Goal: Task Accomplishment & Management: Complete application form

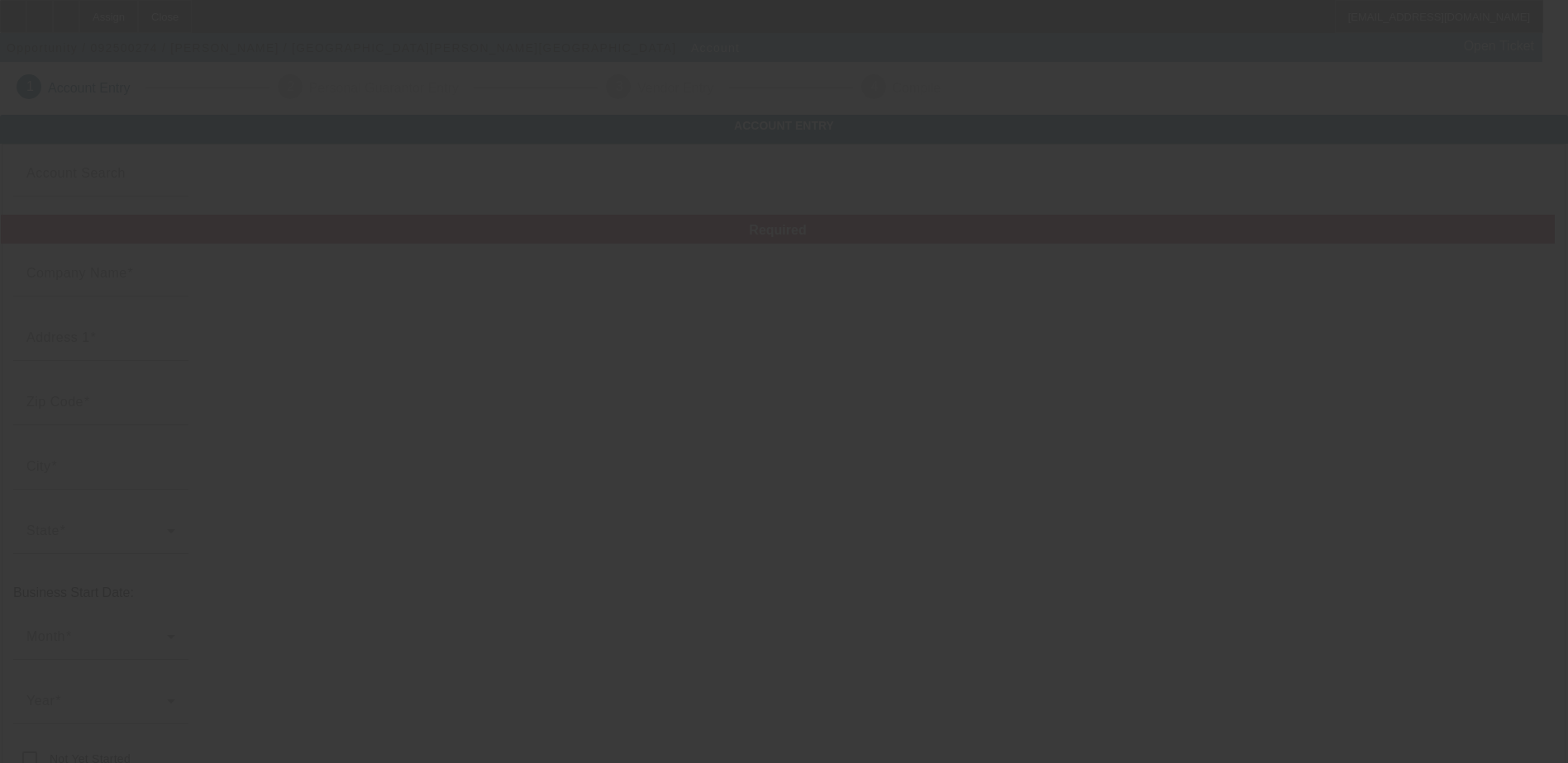
type input "[PERSON_NAME]"
type input "."
type input "[PHONE_NUMBER]"
type input "[EMAIL_ADDRESS][DOMAIN_NAME]"
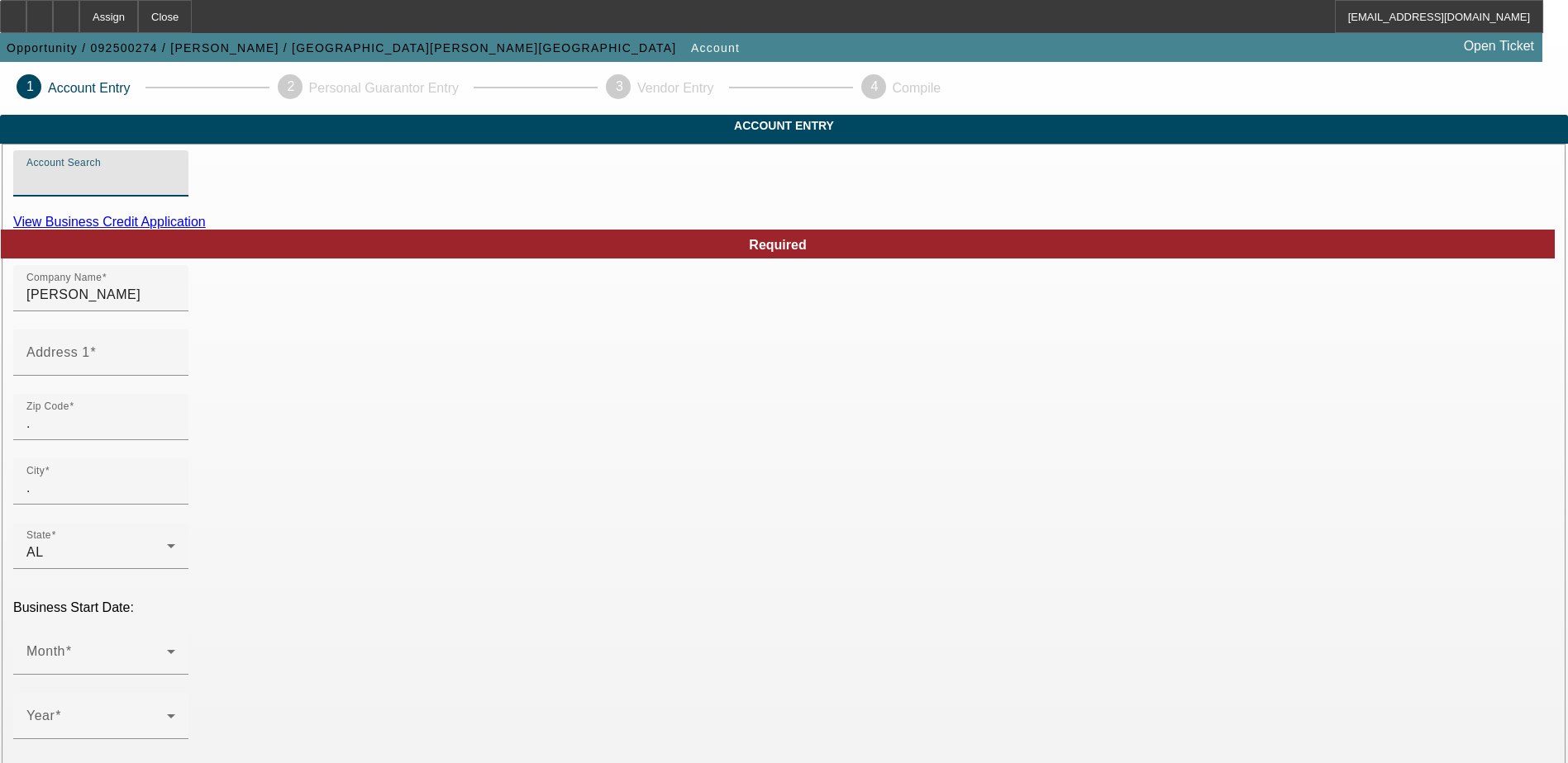
click at [175, 190] on input "Account Search" at bounding box center [100, 180] width 148 height 20
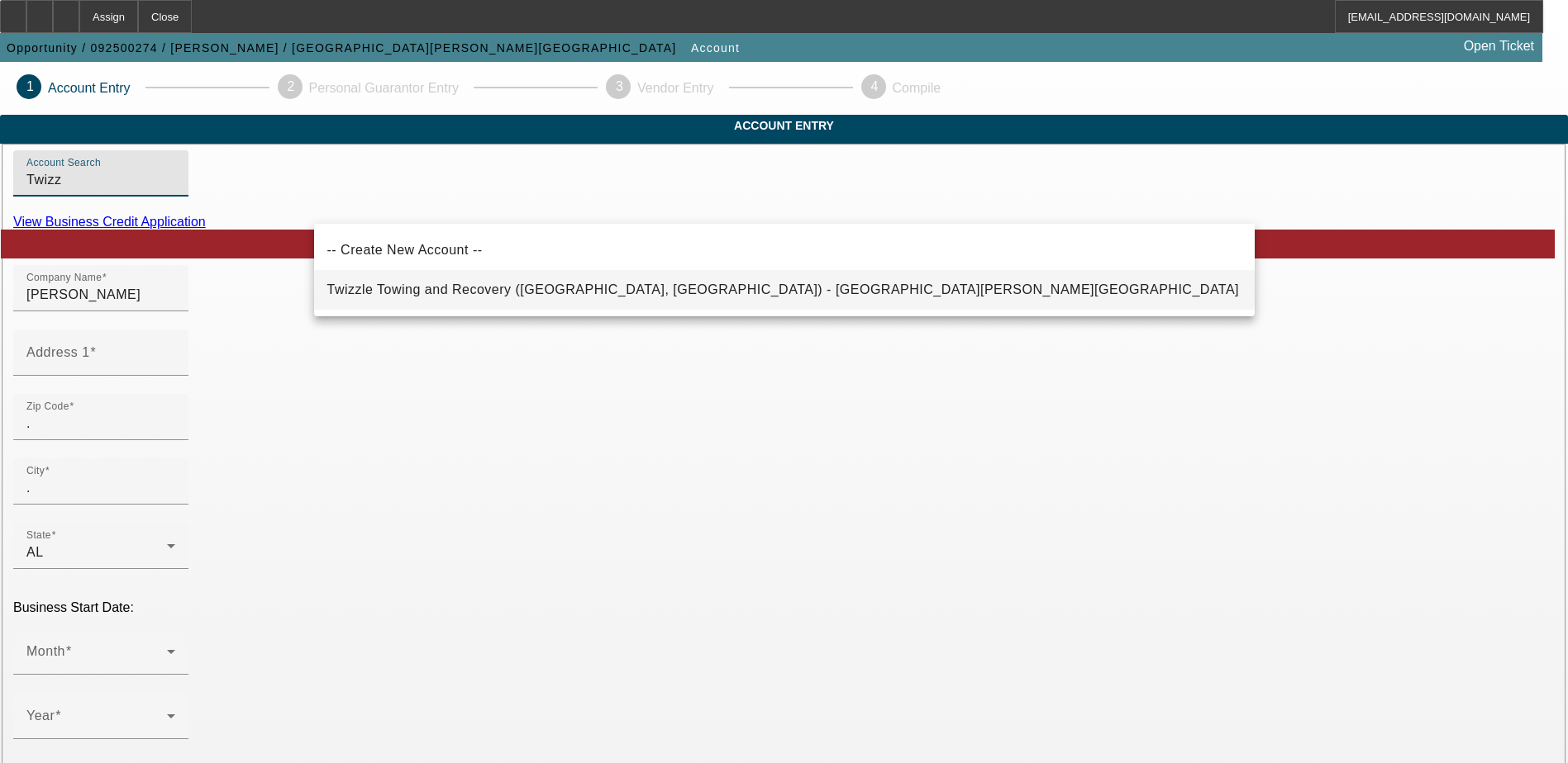
click at [456, 301] on mat-option "Twizzle Towing and Recovery ([GEOGRAPHIC_DATA], [GEOGRAPHIC_DATA]) - [GEOGRAPHI…" at bounding box center [784, 290] width 940 height 39
type input "Twizzle Towing and Recovery ([GEOGRAPHIC_DATA], [GEOGRAPHIC_DATA]) - [GEOGRAPHI…"
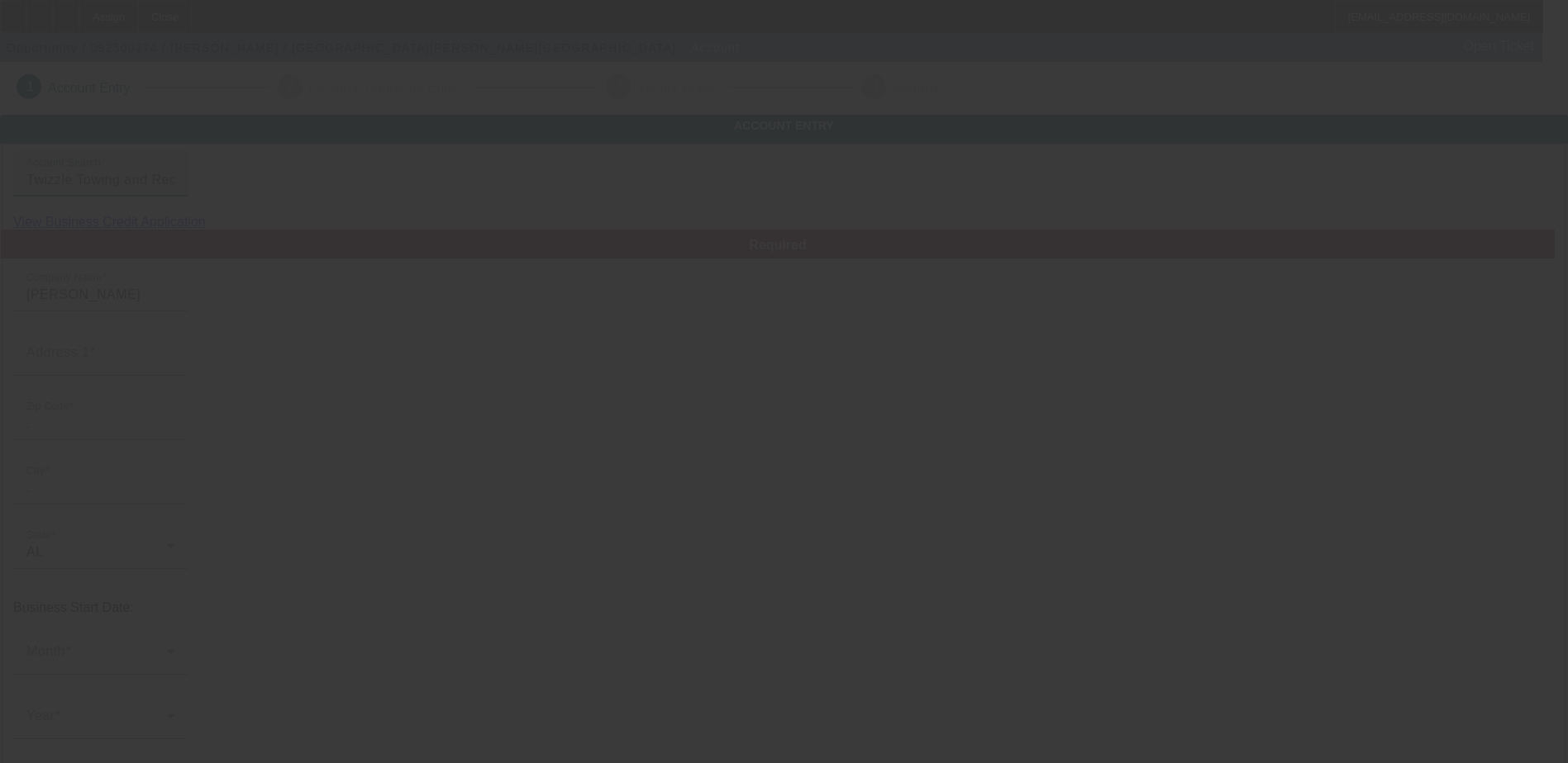
type input "Twizzle Towing and Recovery"
type input "[STREET_ADDRESS]"
type input "62221"
type input "[GEOGRAPHIC_DATA]"
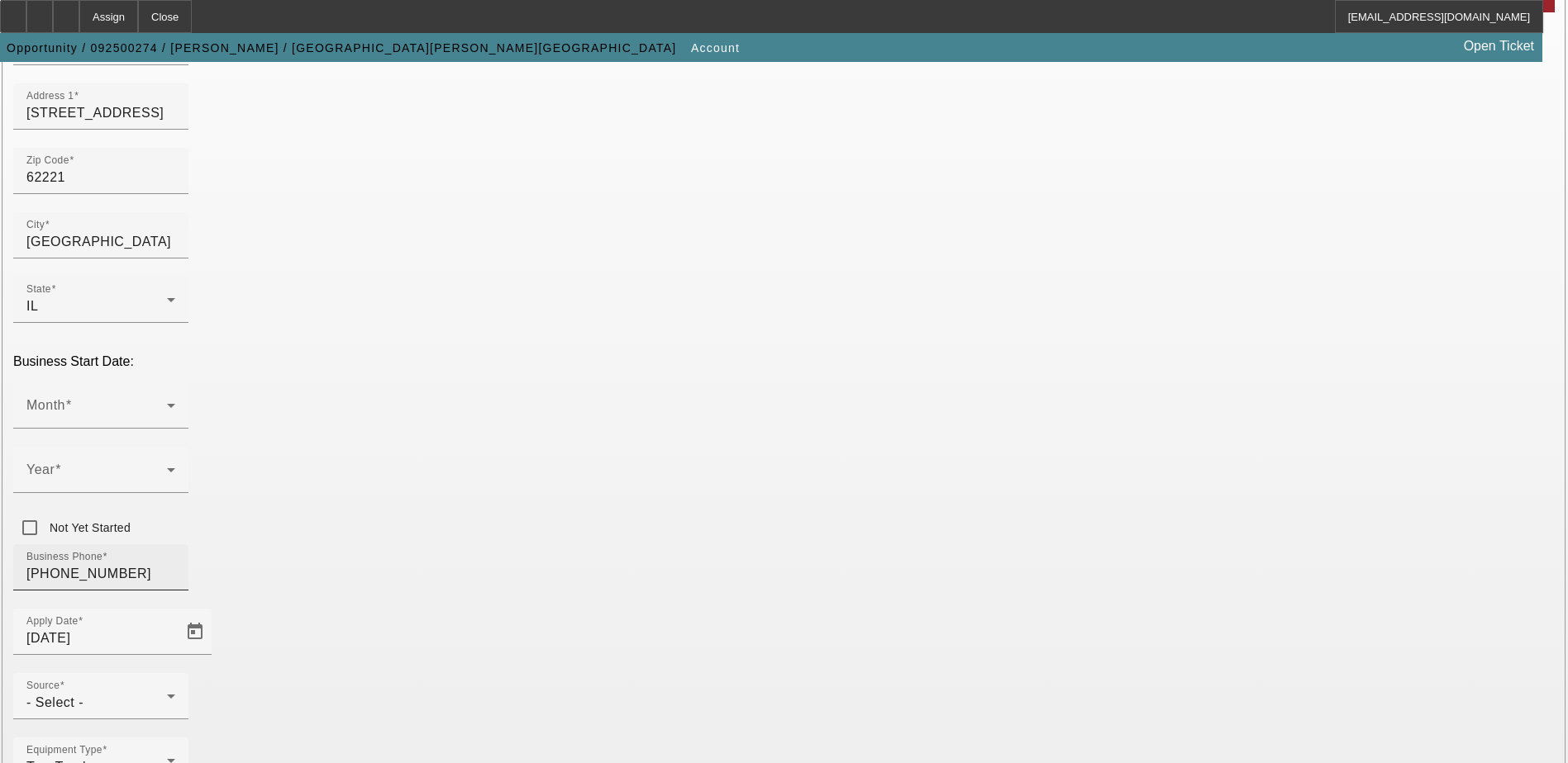
scroll to position [247, 0]
click at [167, 401] on span at bounding box center [96, 410] width 140 height 20
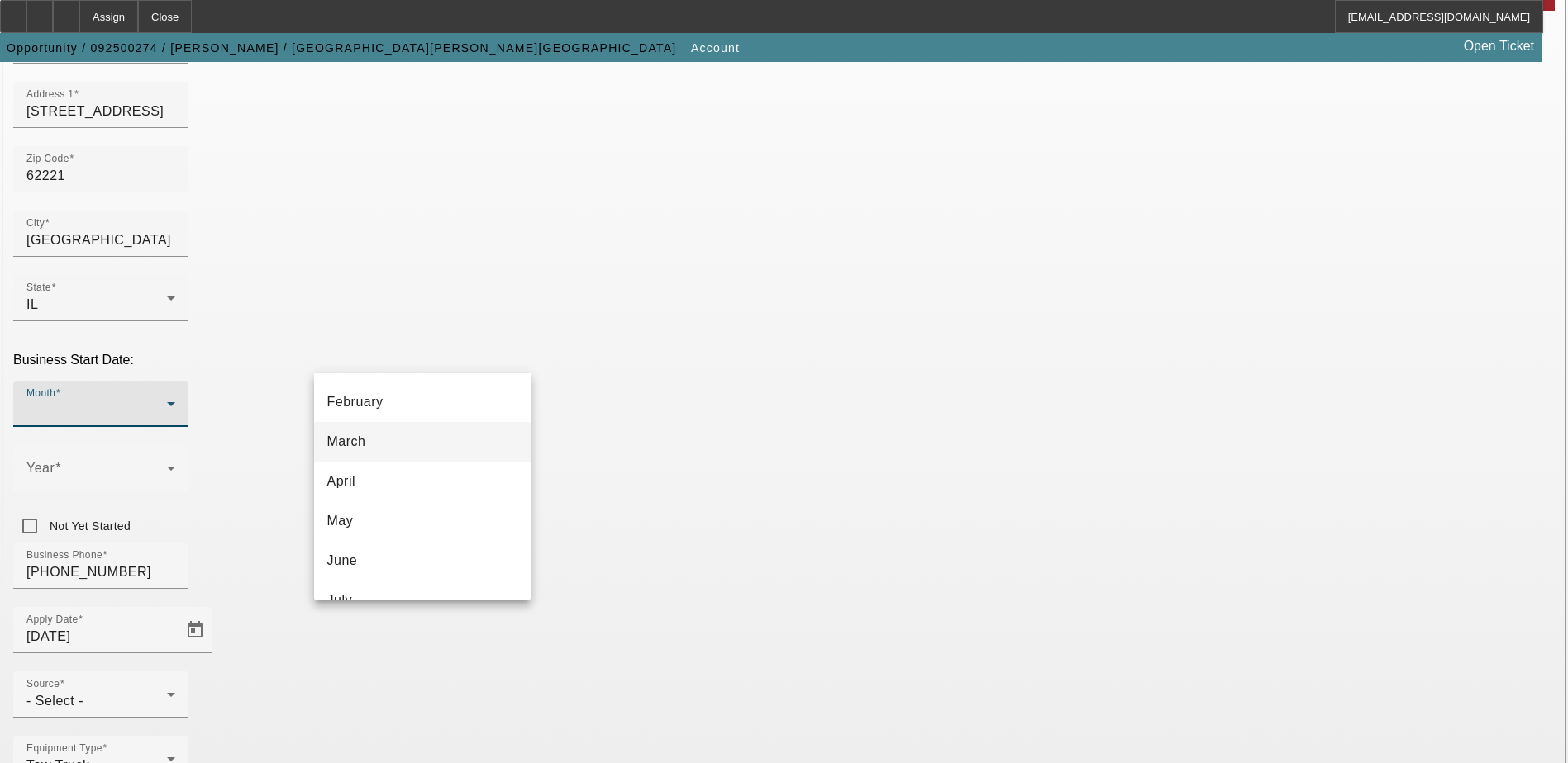
scroll to position [301, 0]
click at [377, 456] on span "September" at bounding box center [362, 455] width 69 height 20
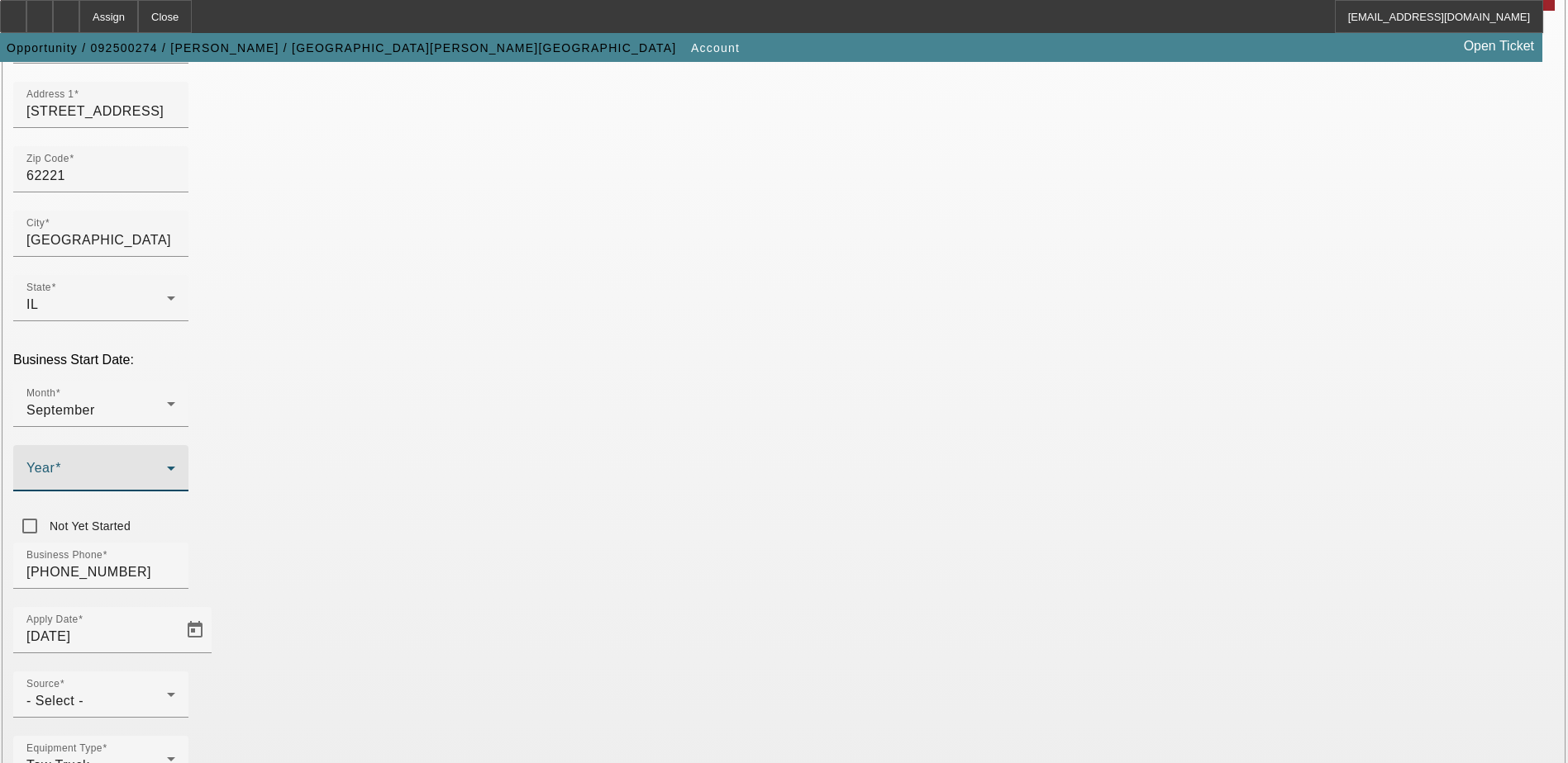
click at [167, 465] on span at bounding box center [96, 475] width 140 height 20
click at [599, 510] on span "2025" at bounding box center [585, 518] width 31 height 20
click at [167, 691] on div "- Select -" at bounding box center [96, 701] width 140 height 20
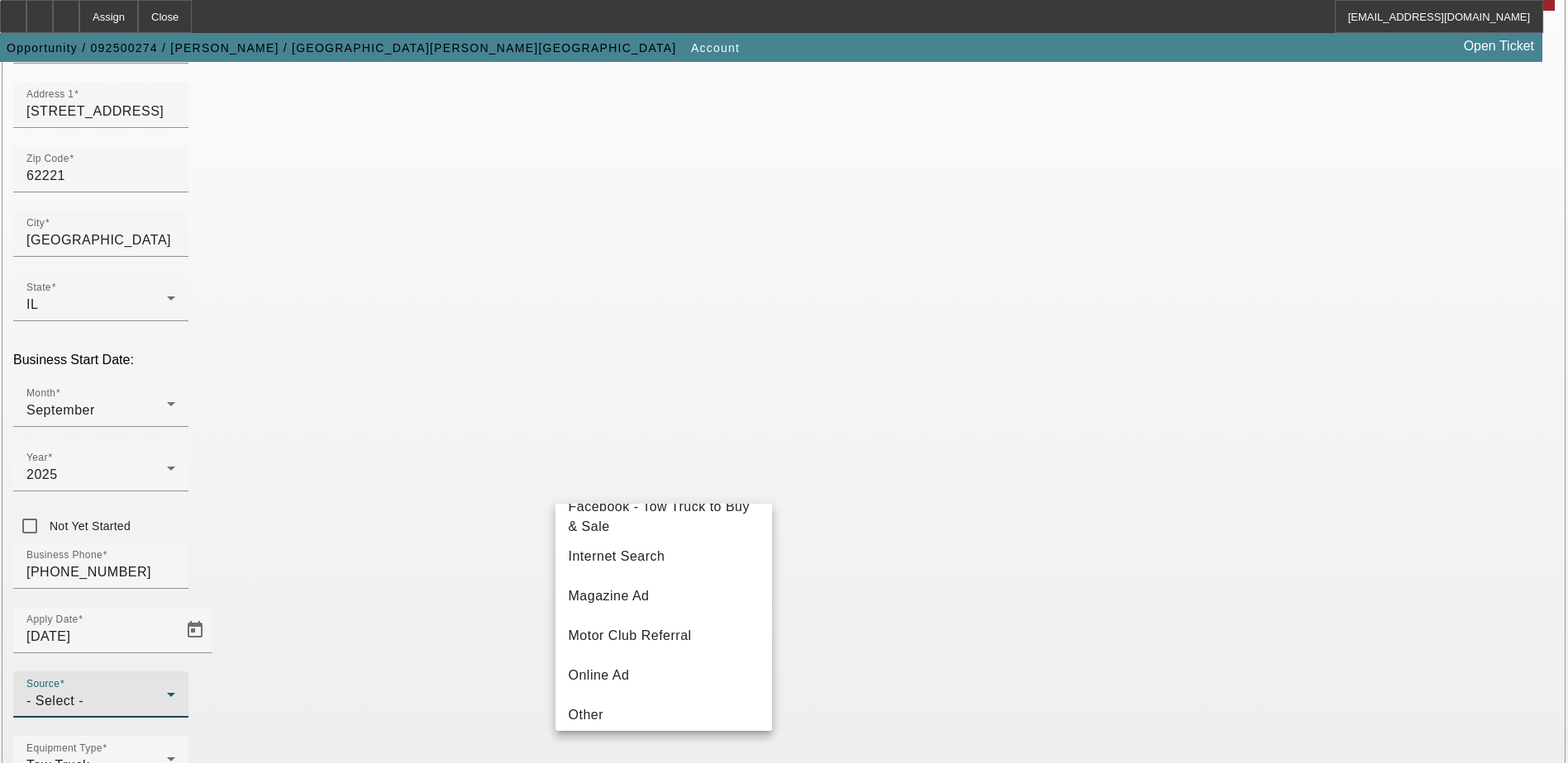
scroll to position [247, 0]
click at [642, 644] on span "Internet Search" at bounding box center [617, 639] width 96 height 20
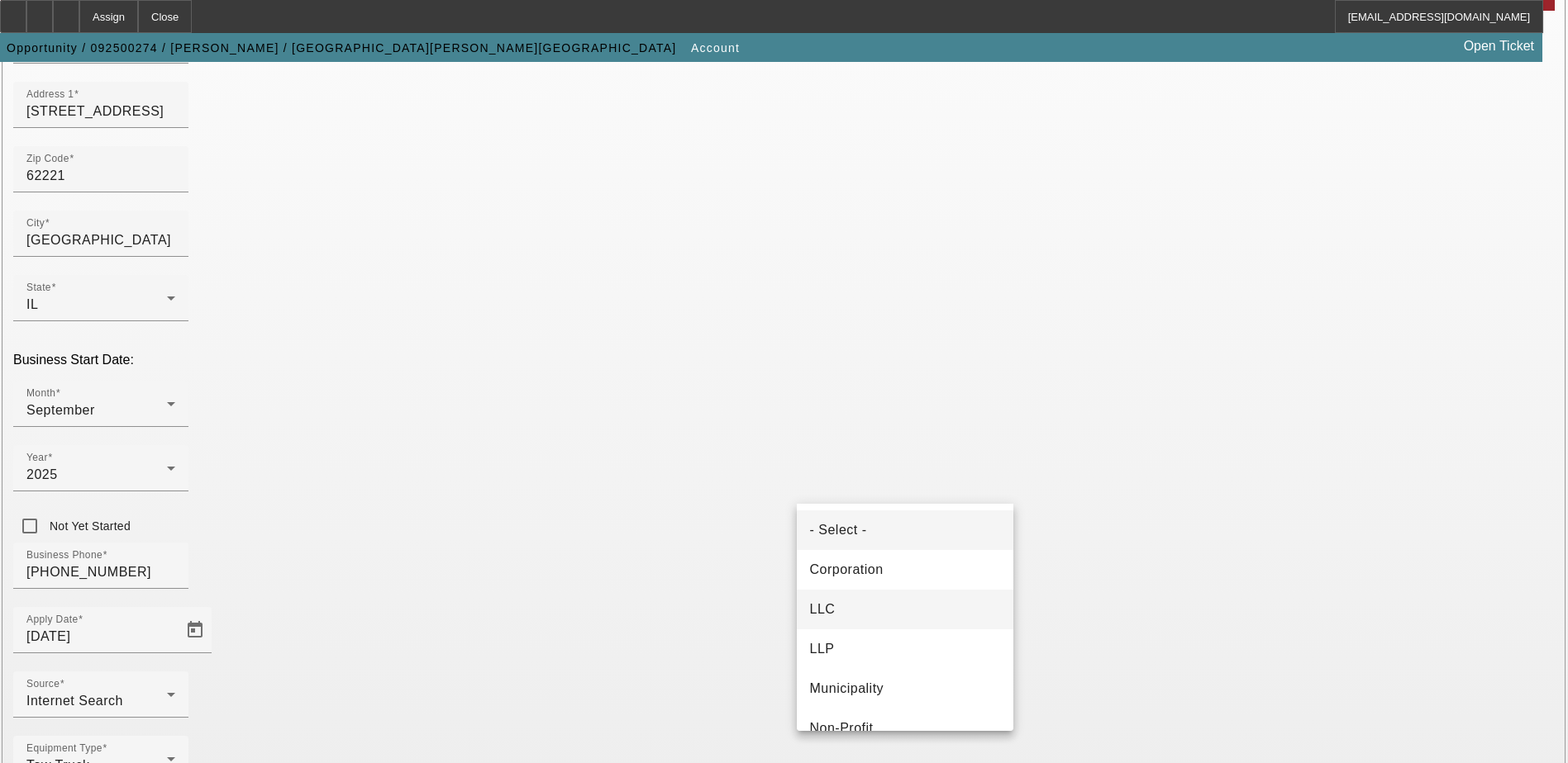
click at [838, 606] on mat-option "LLC" at bounding box center [905, 610] width 216 height 39
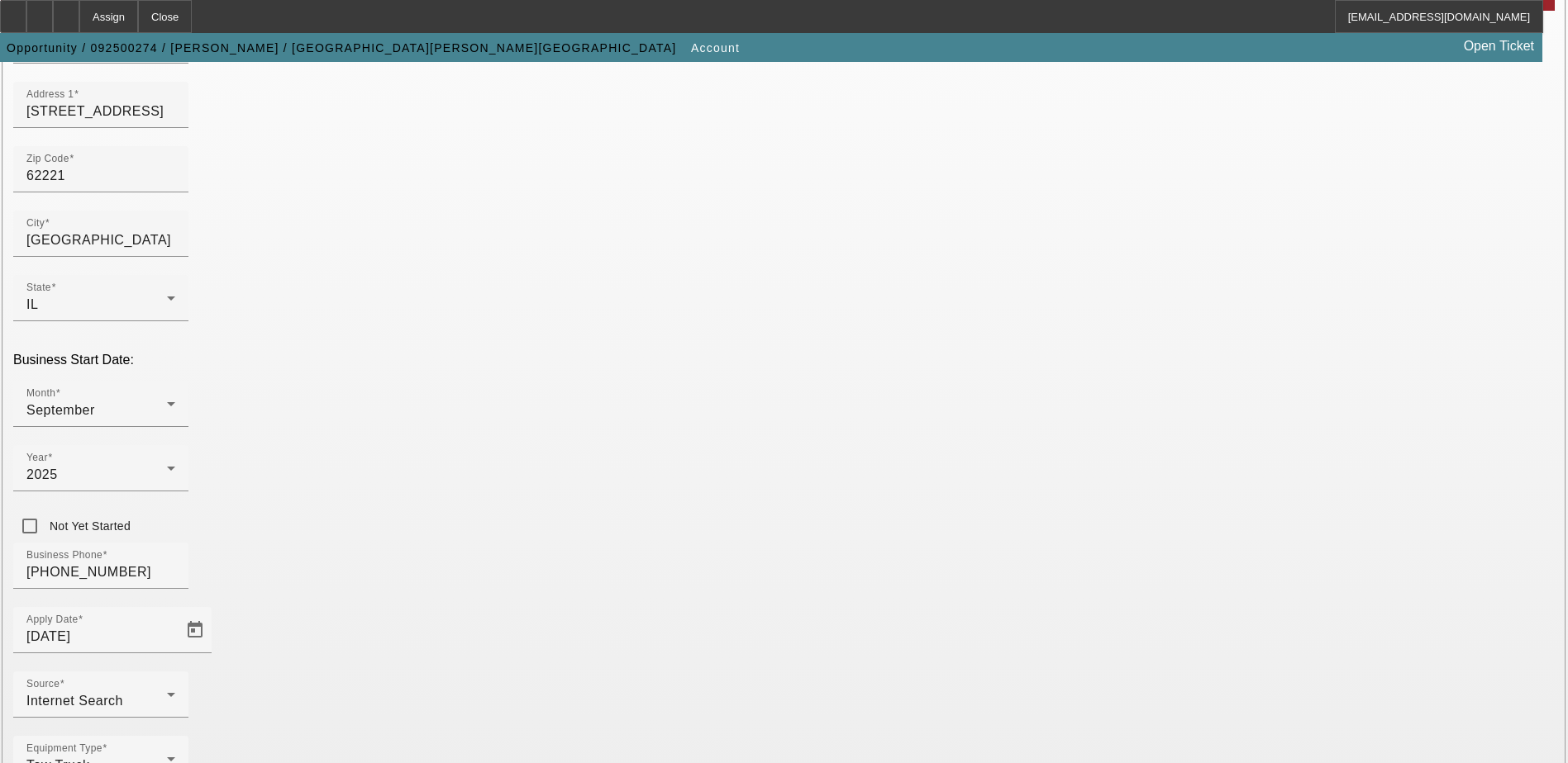
scroll to position [294, 0]
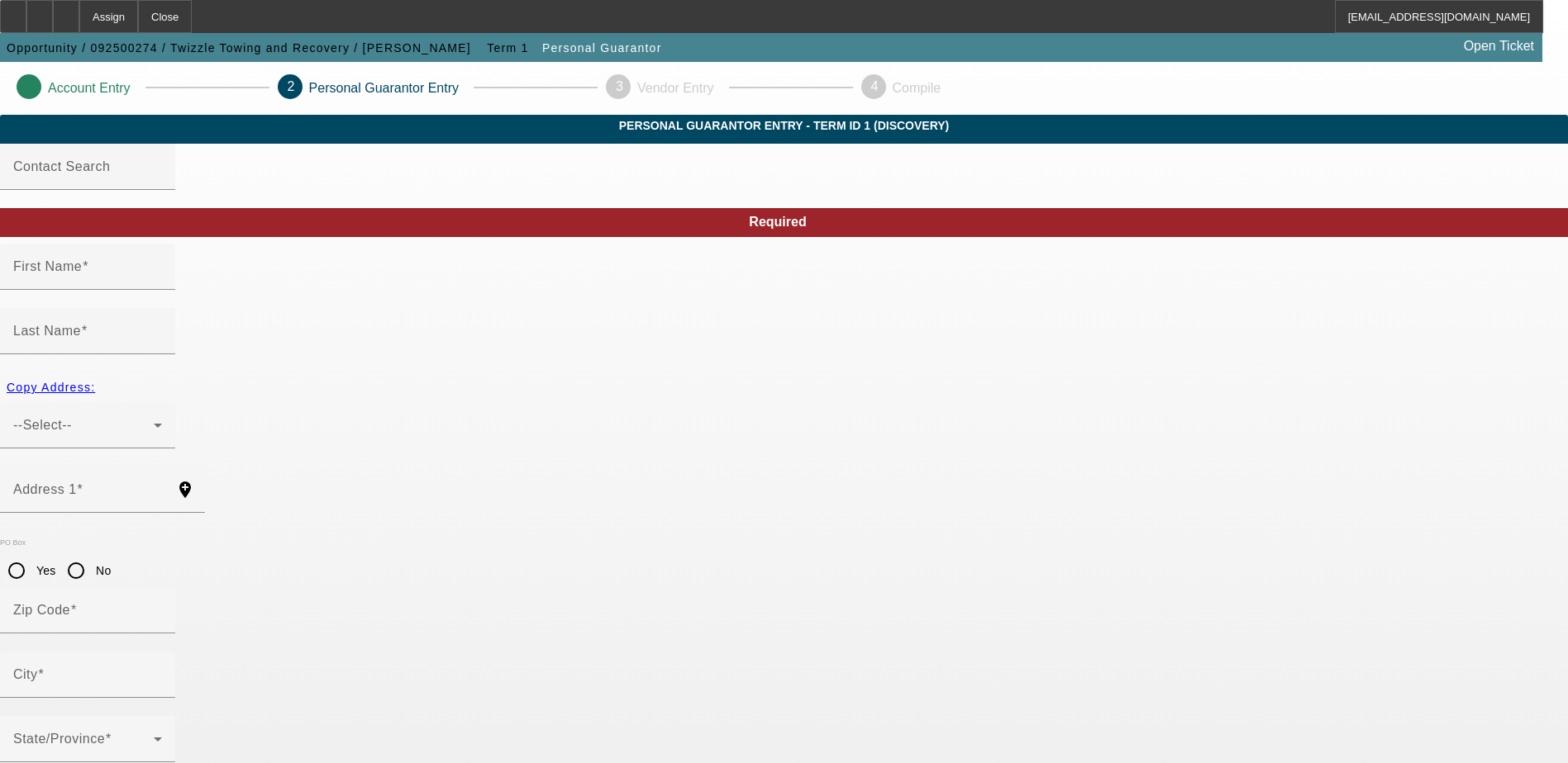
type input "Antwyne"
type input "[PERSON_NAME]"
radio input "true"
type input "[PHONE_NUMBER]"
type input "358-86-6626"
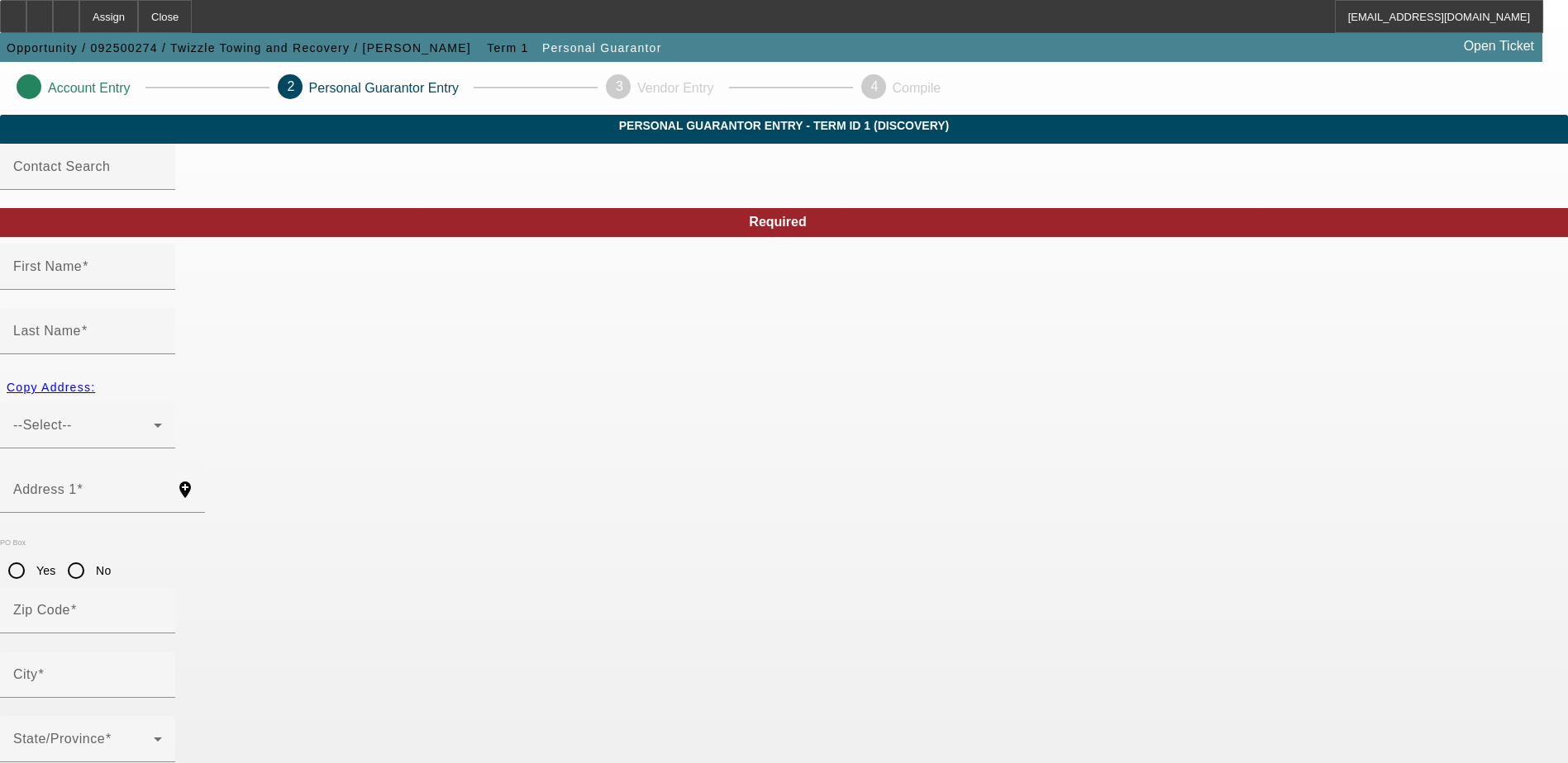
type input "[EMAIL_ADDRESS][DOMAIN_NAME]"
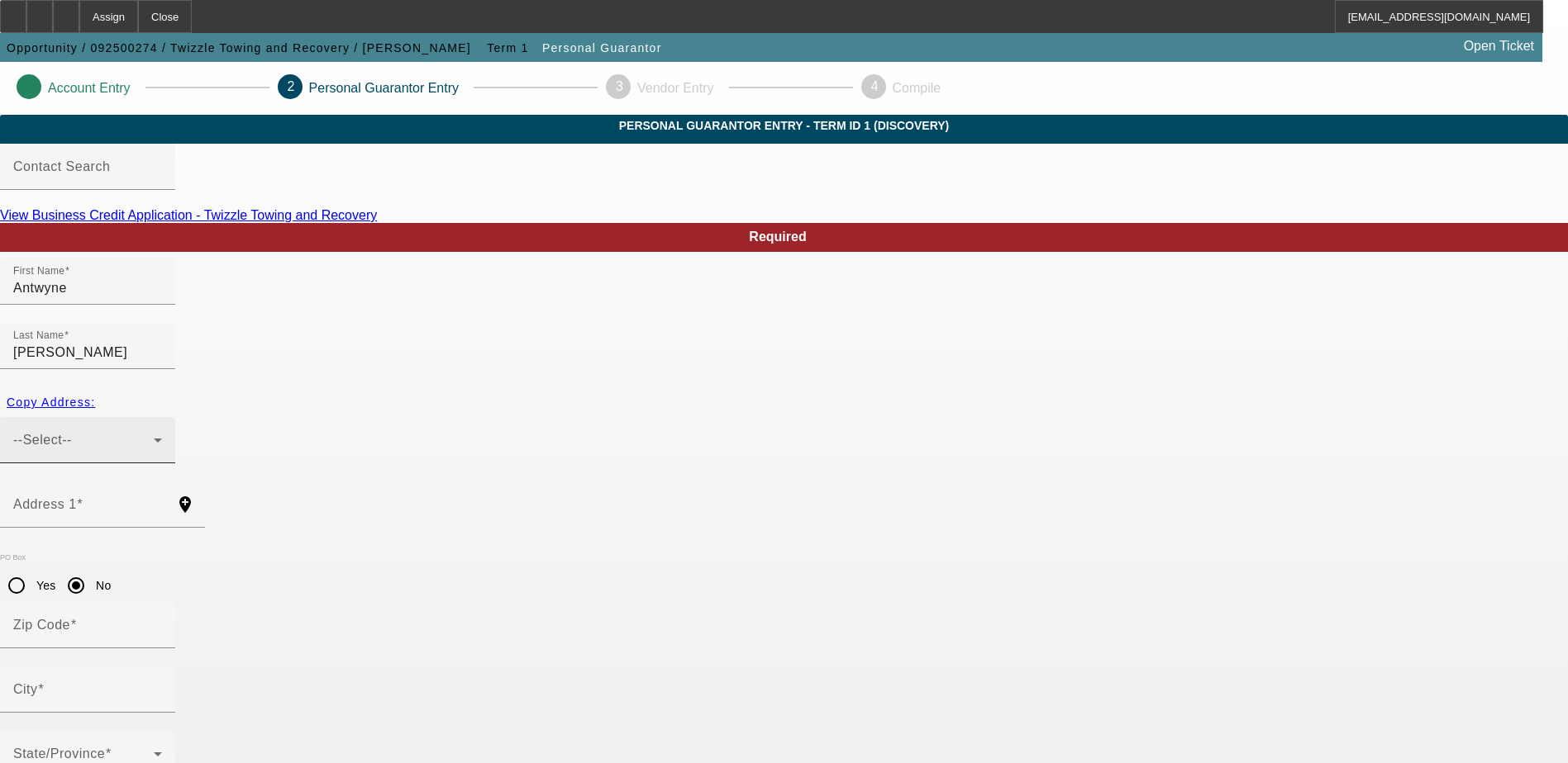
click at [72, 433] on span "--Select--" at bounding box center [42, 440] width 59 height 14
click at [162, 417] on div "--Select--" at bounding box center [86, 440] width 148 height 46
click at [168, 430] on icon at bounding box center [158, 440] width 20 height 20
click at [162, 439] on icon at bounding box center [157, 441] width 8 height 4
click at [77, 497] on mat-label "Address 1" at bounding box center [44, 504] width 64 height 14
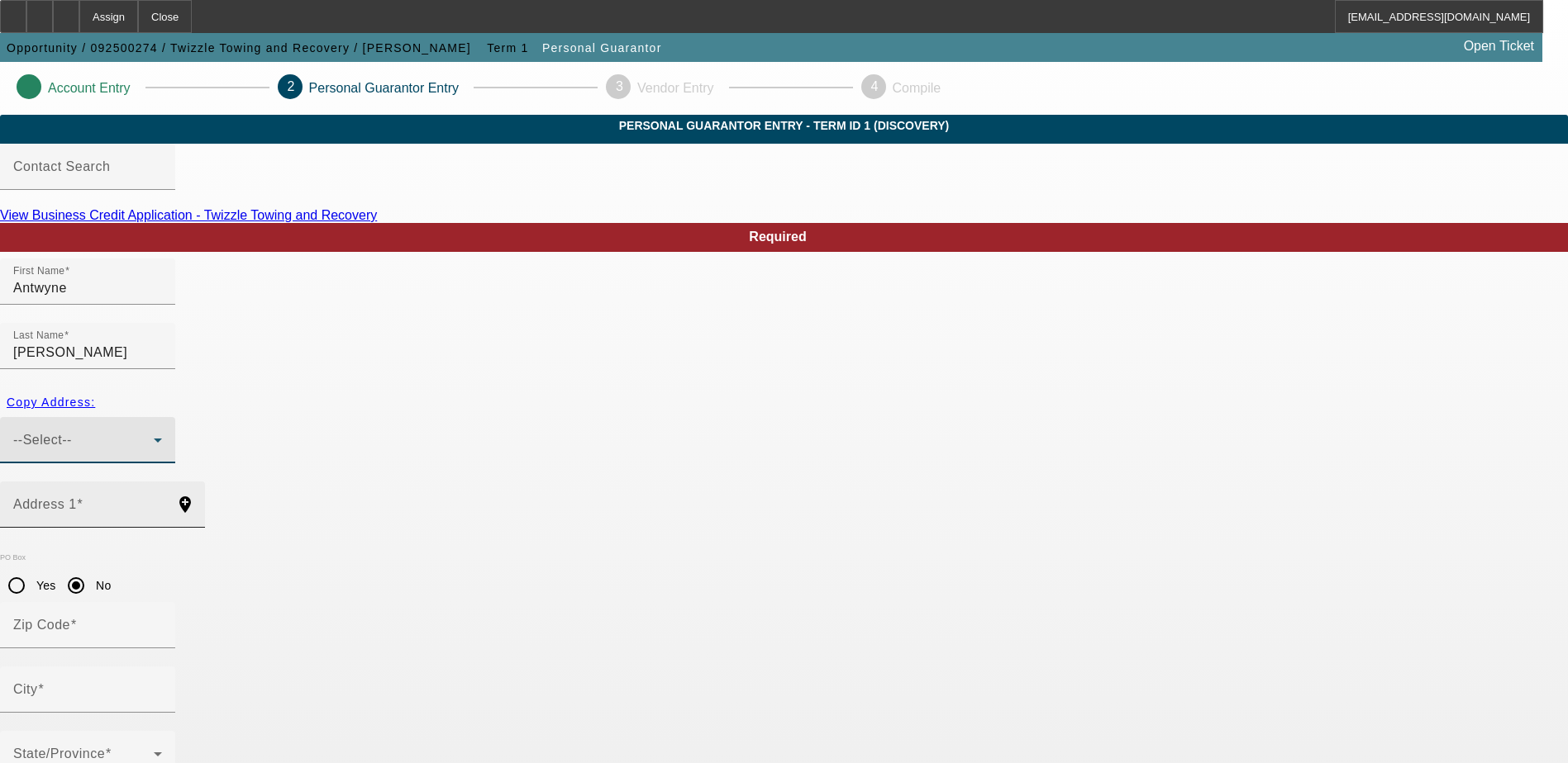
click at [162, 502] on input "Address 1" at bounding box center [86, 512] width 148 height 20
paste input "[STREET_ADDRESS]"
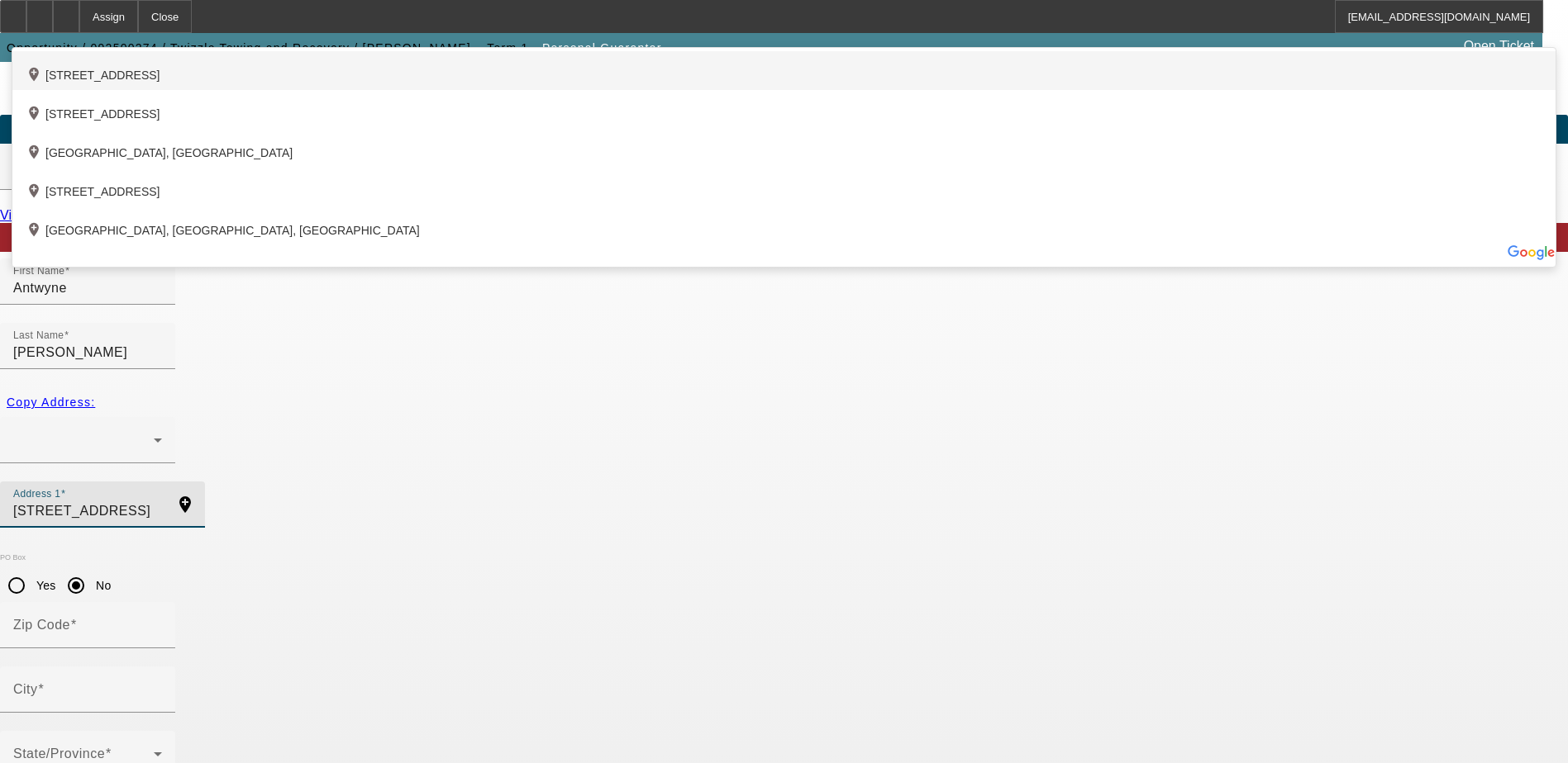
type input "[STREET_ADDRESS]"
click at [518, 90] on div "add_location [STREET_ADDRESS]" at bounding box center [784, 71] width 1543 height 39
type input "62221"
type input "[GEOGRAPHIC_DATA]"
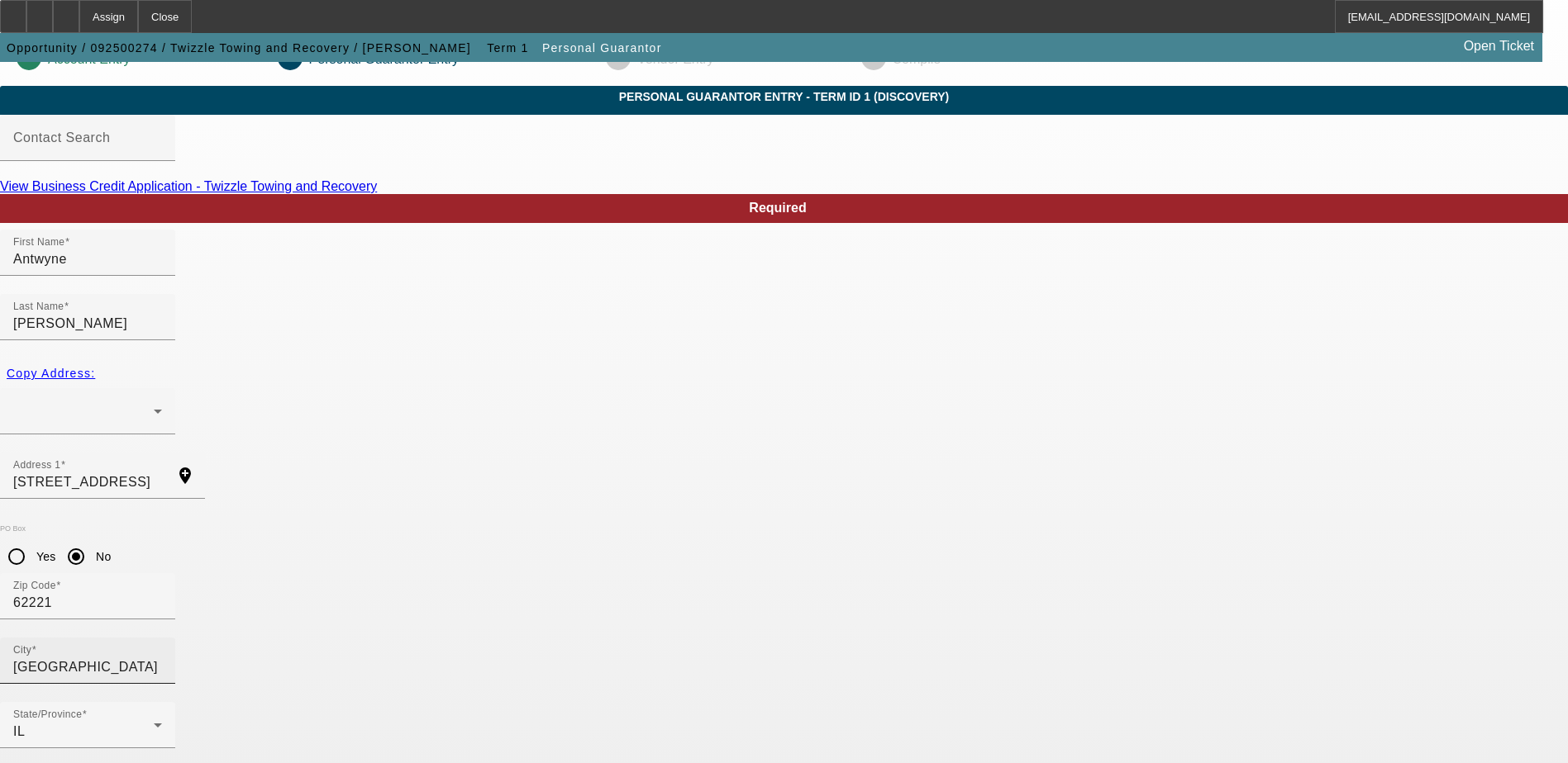
scroll to position [44, 0]
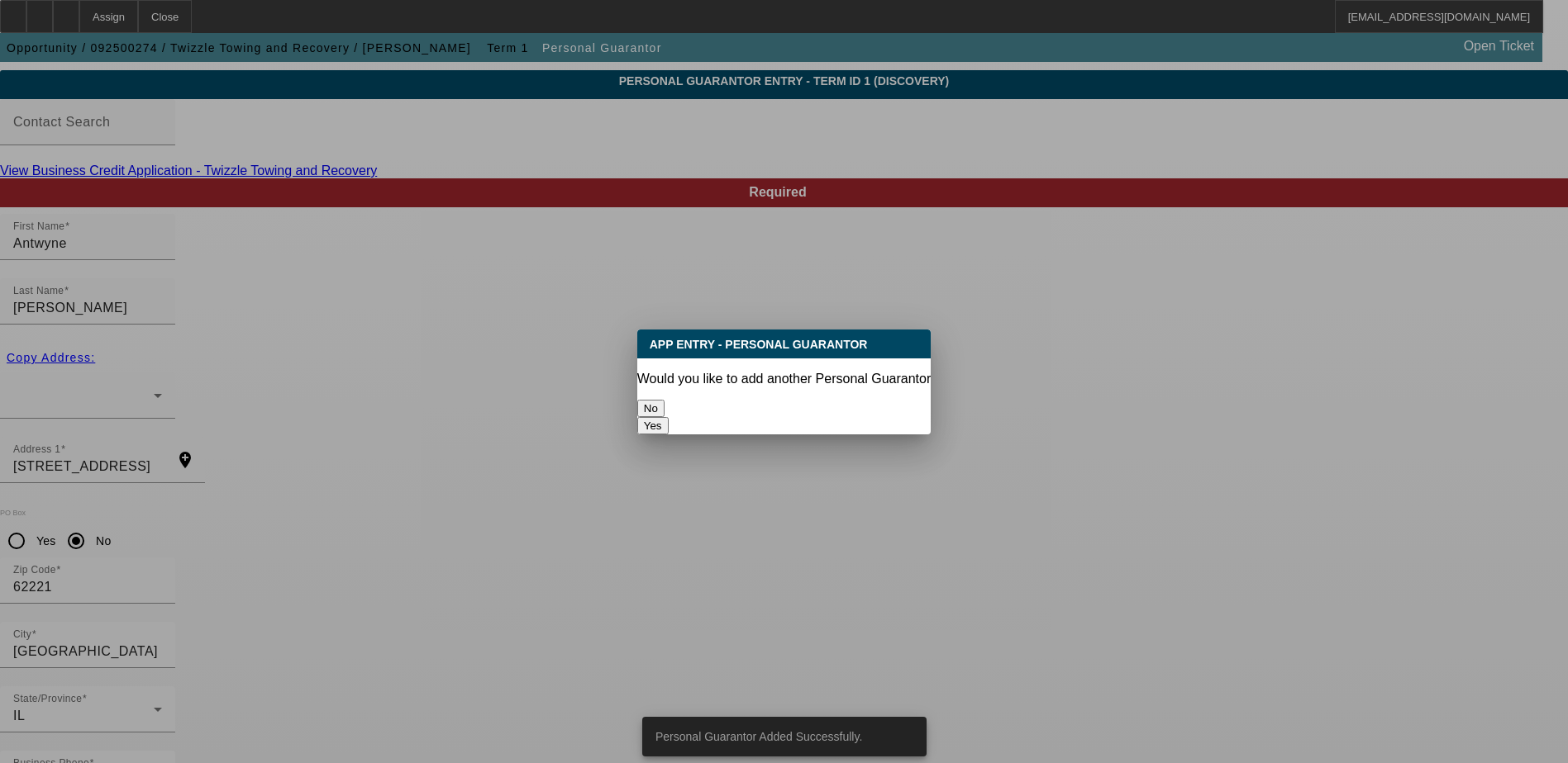
scroll to position [0, 0]
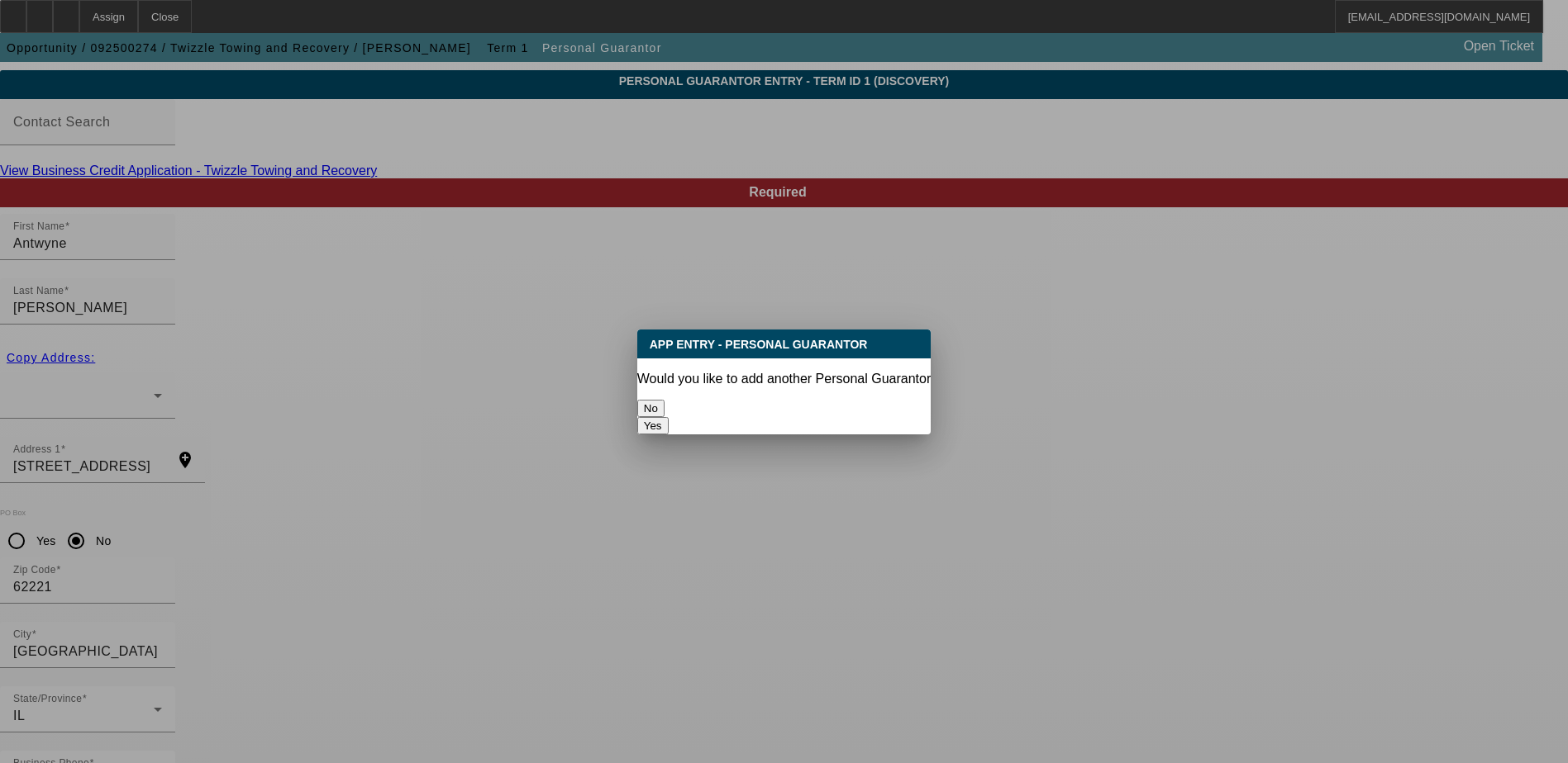
click at [664, 407] on button "No" at bounding box center [651, 409] width 28 height 18
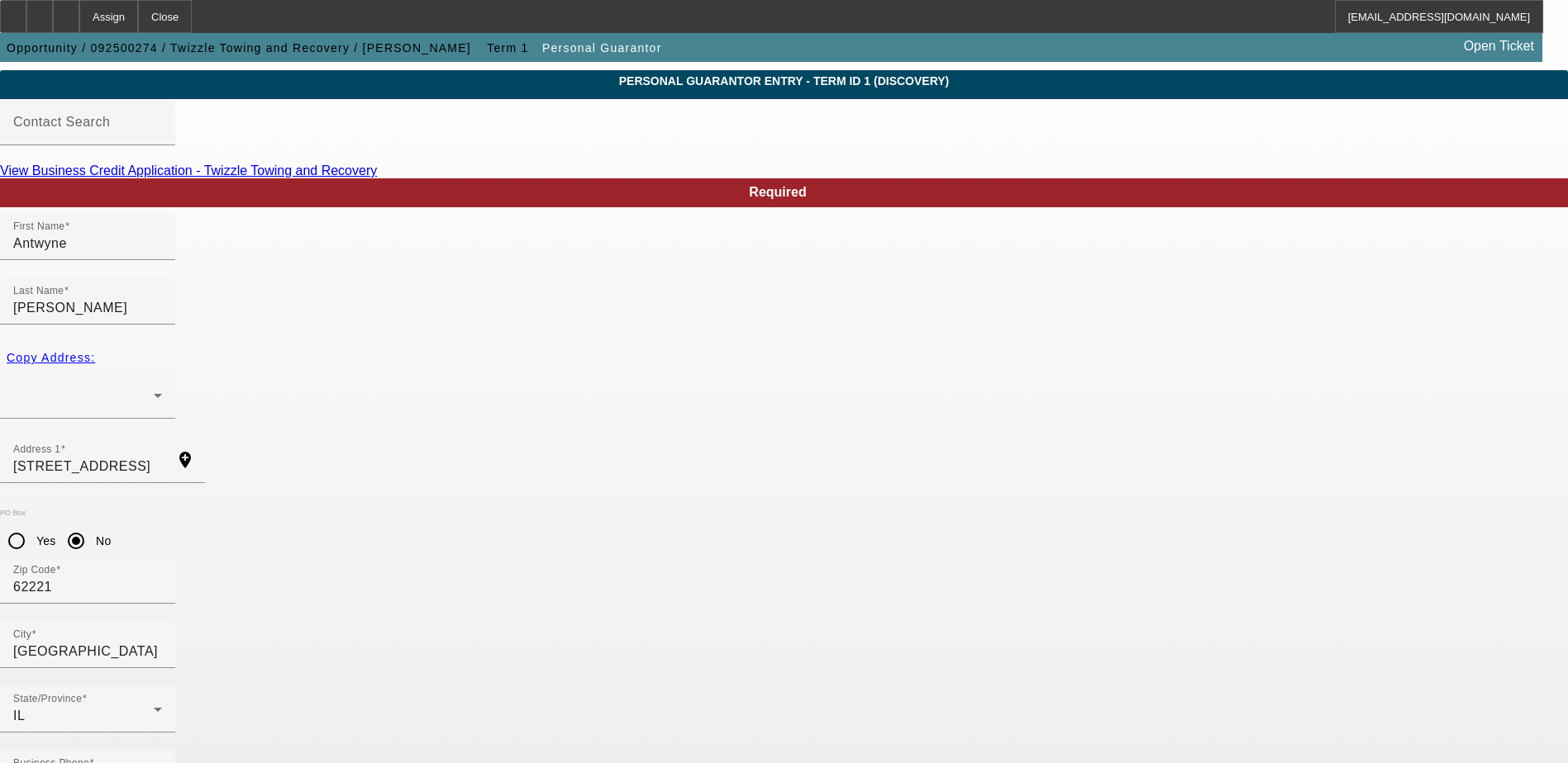
scroll to position [44, 0]
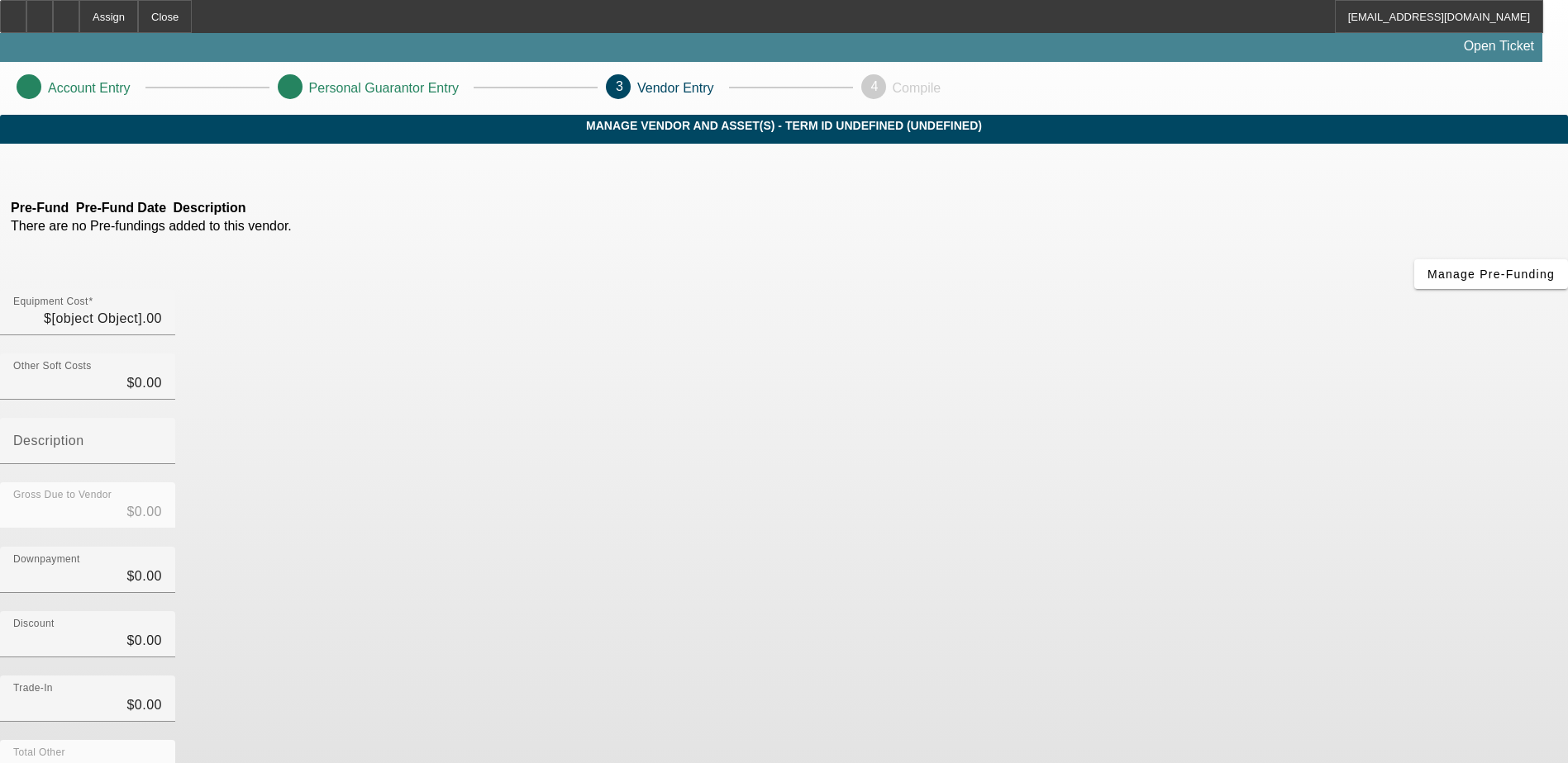
type input "$40,000.00"
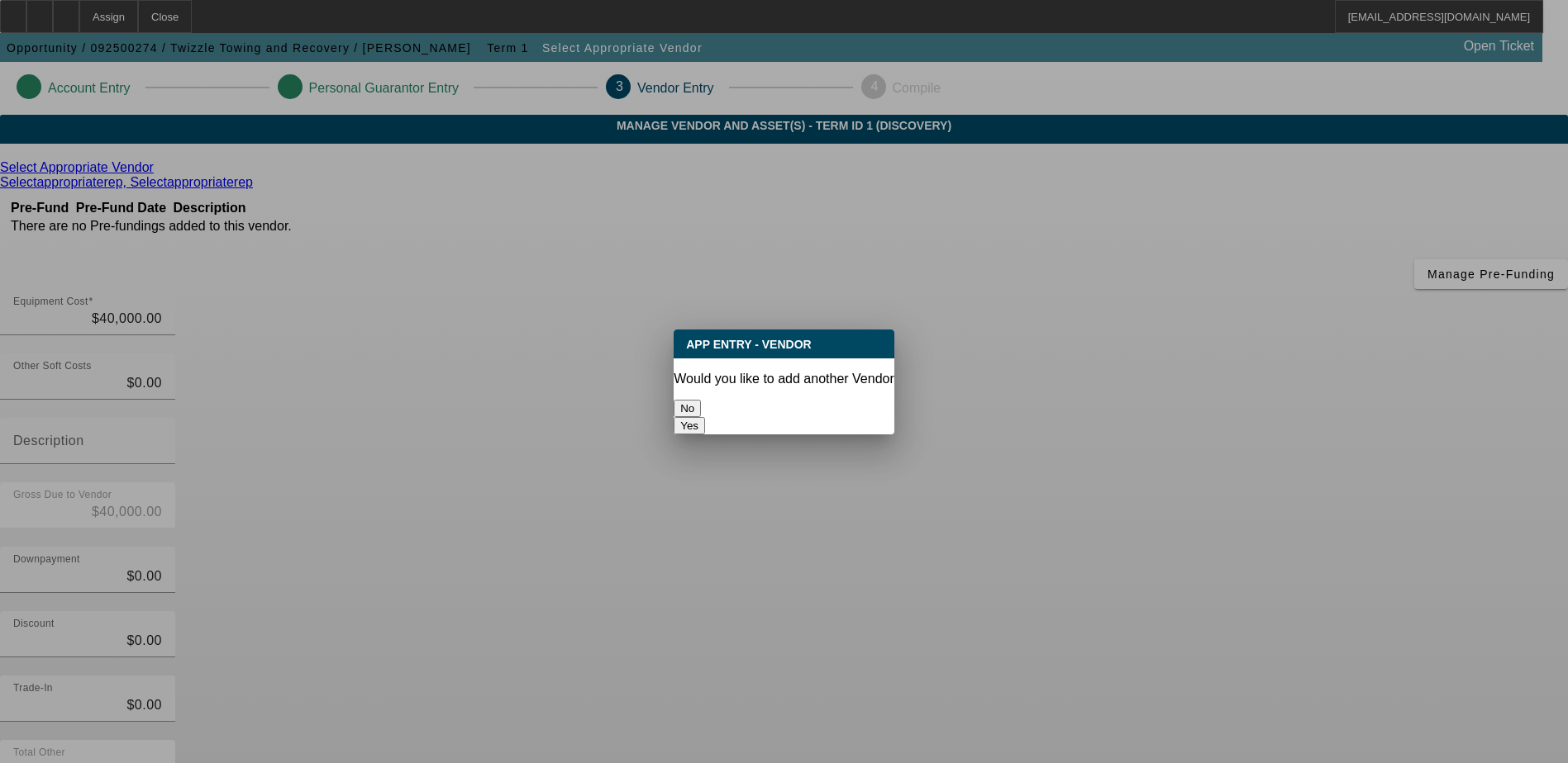
click at [700, 408] on button "No" at bounding box center [688, 409] width 28 height 18
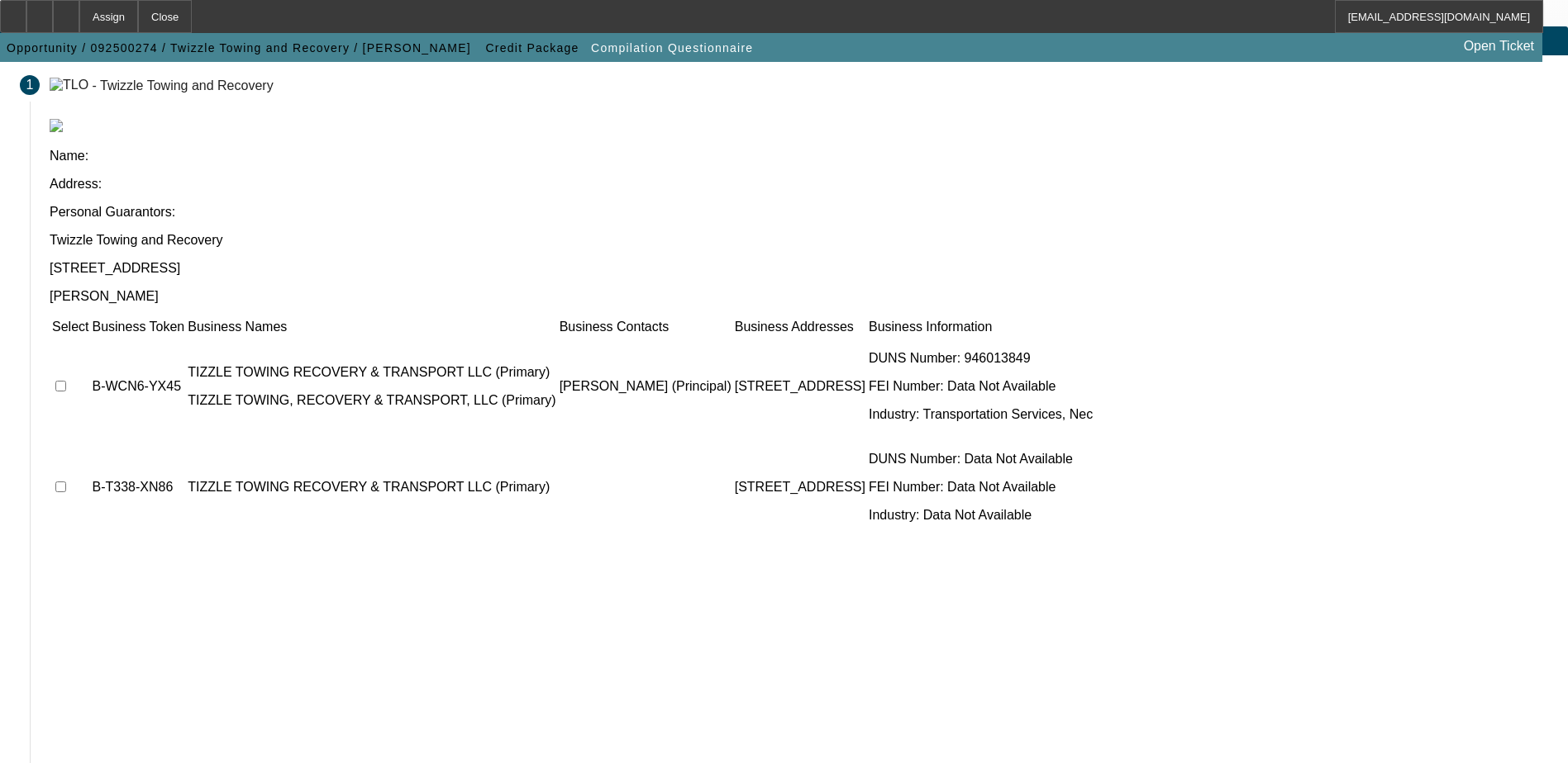
scroll to position [91, 0]
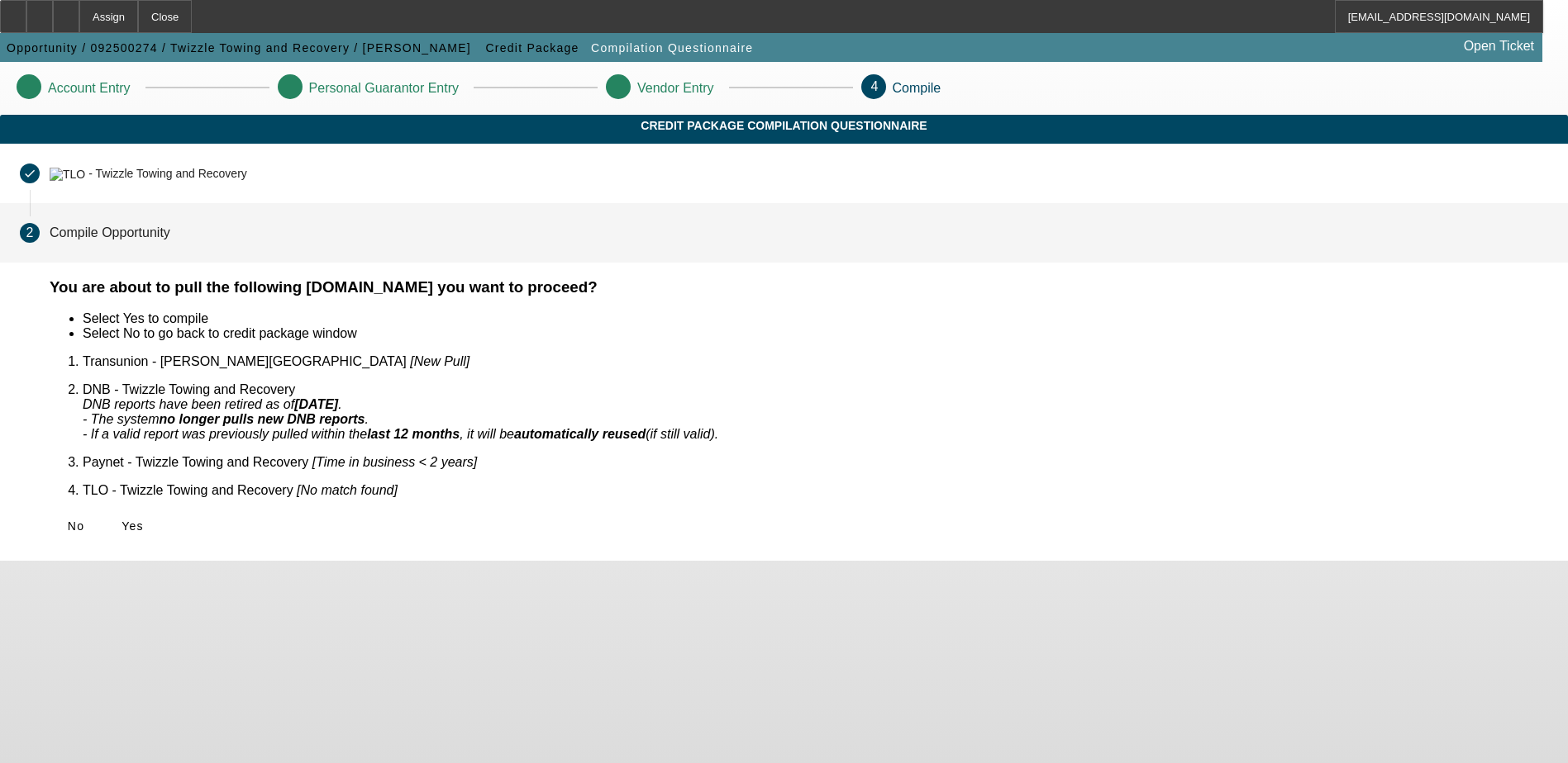
scroll to position [0, 0]
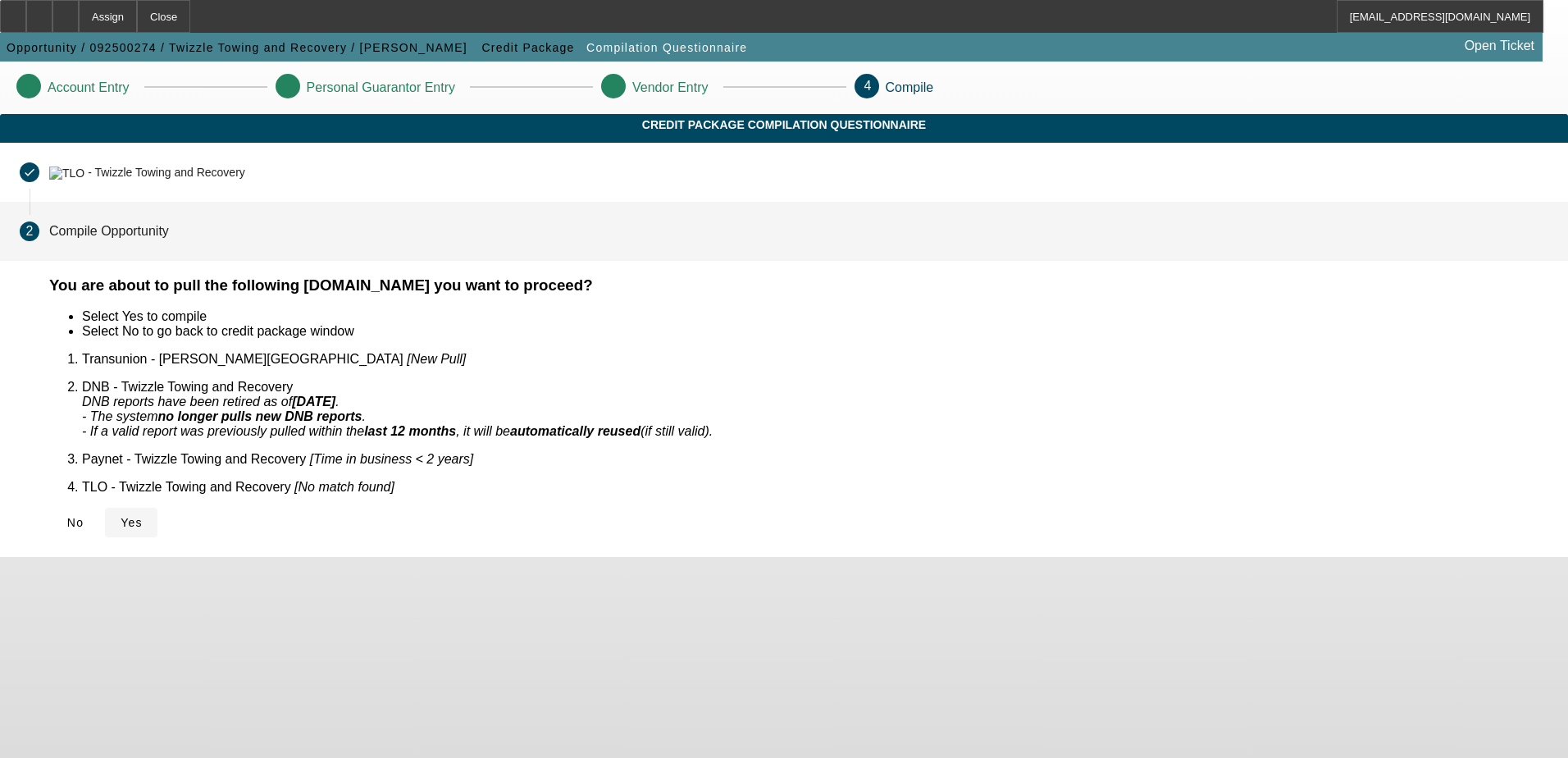
click at [142, 516] on span "Yes" at bounding box center [132, 522] width 22 height 13
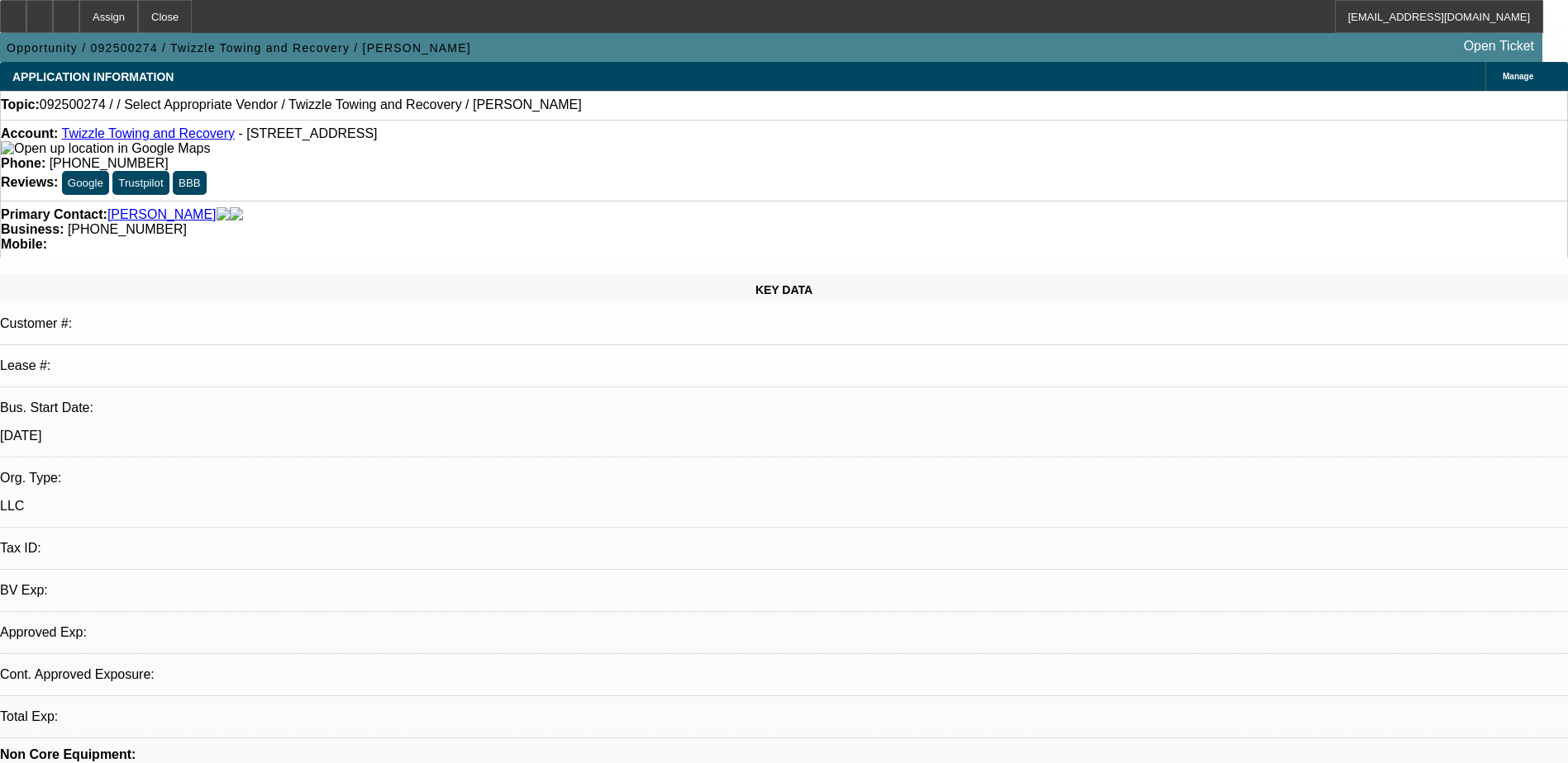
select select "0"
select select "2"
select select "0.1"
select select "1"
select select "2"
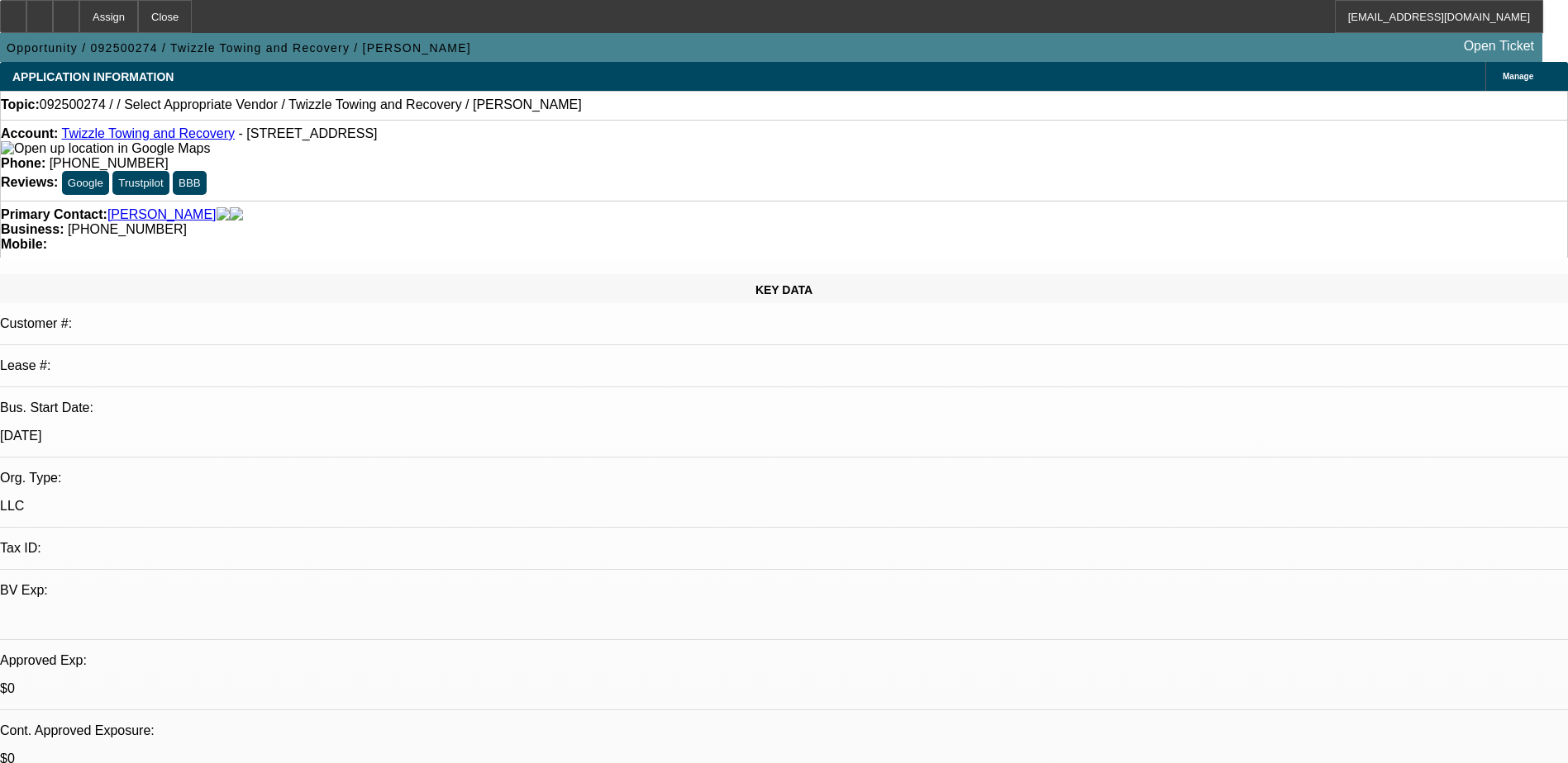
select select "4"
click at [66, 11] on icon at bounding box center [66, 11] width 0 height 0
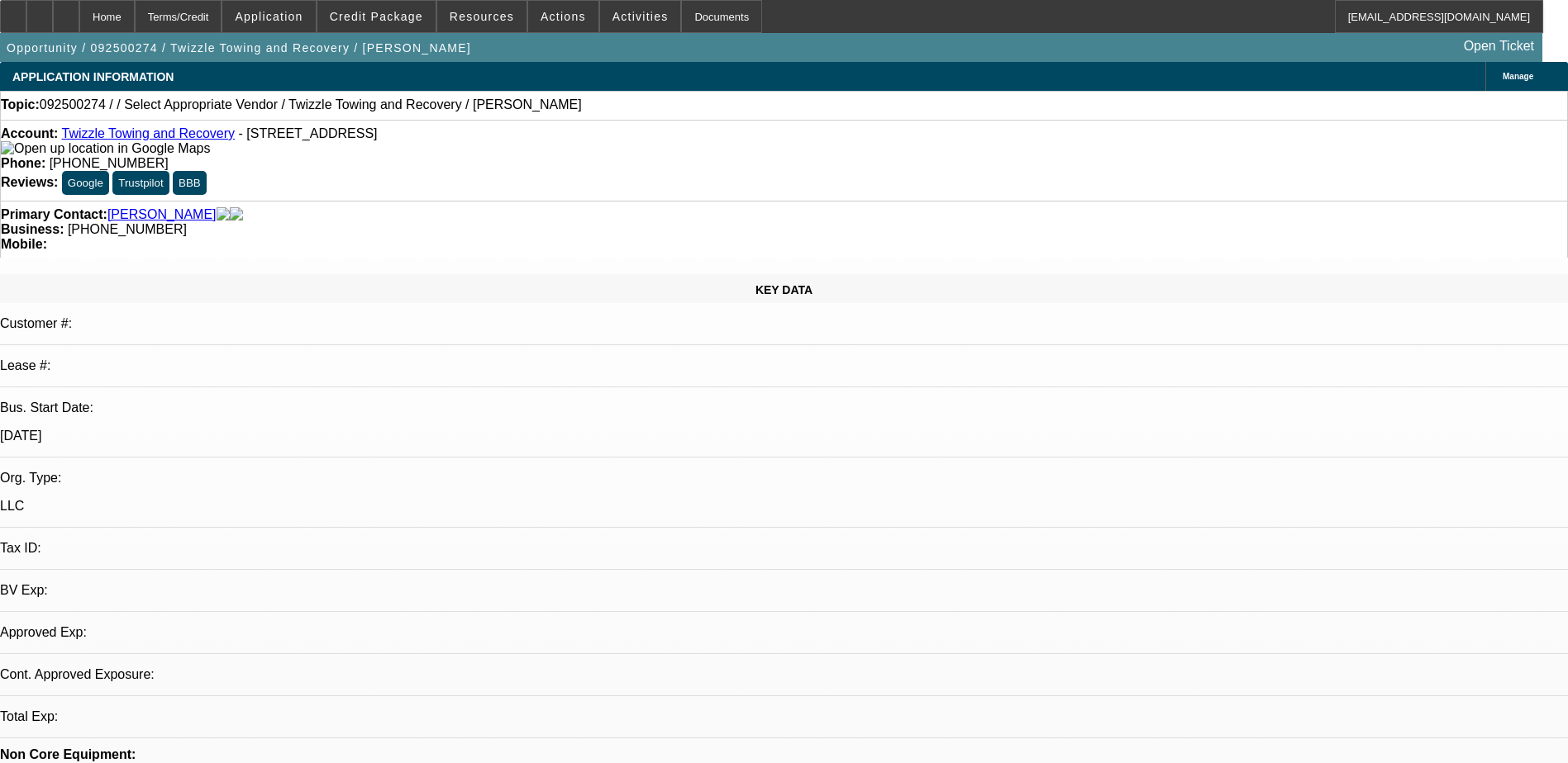
select select "0"
select select "2"
select select "0.1"
select select "4"
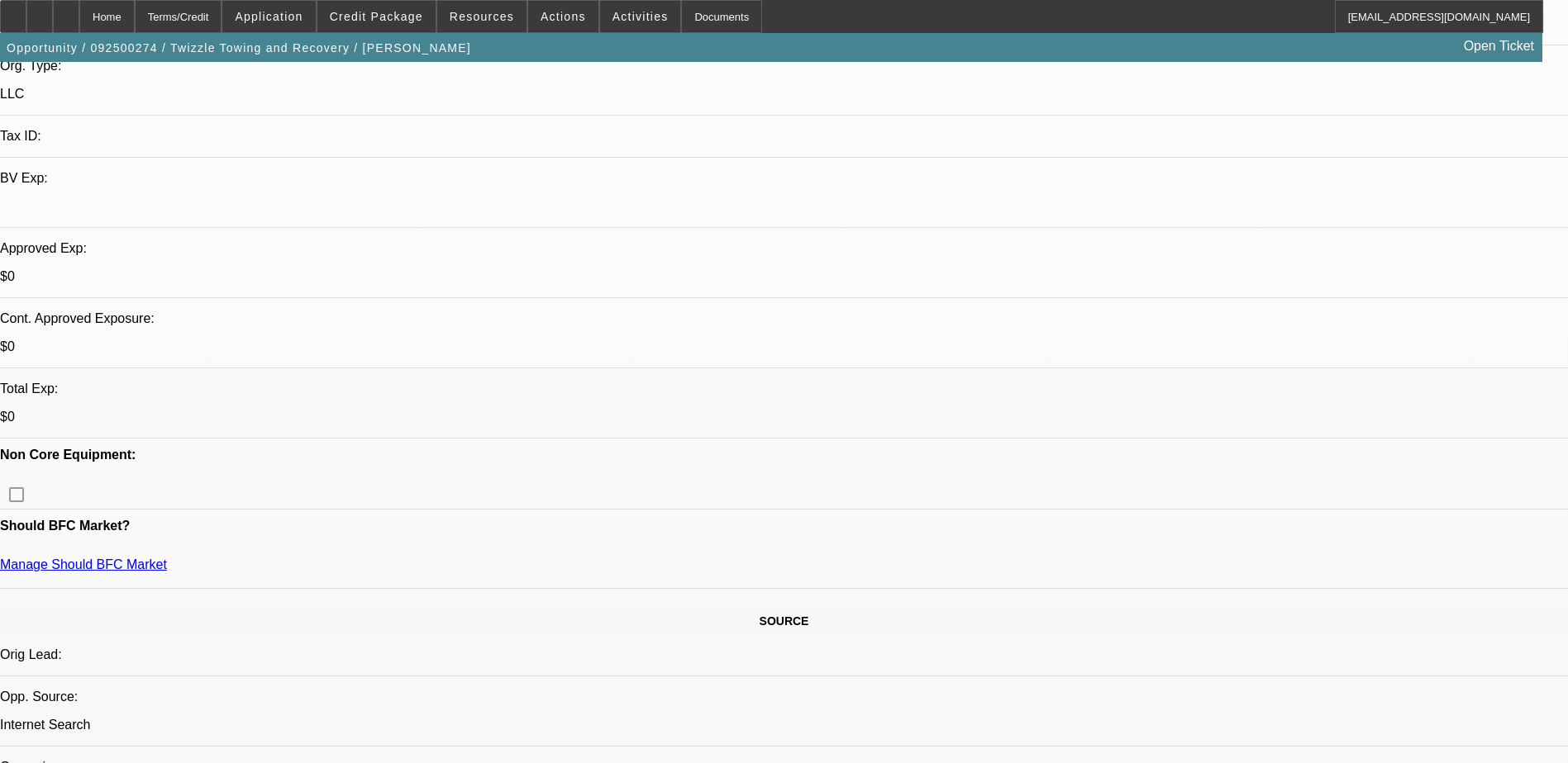
scroll to position [413, 0]
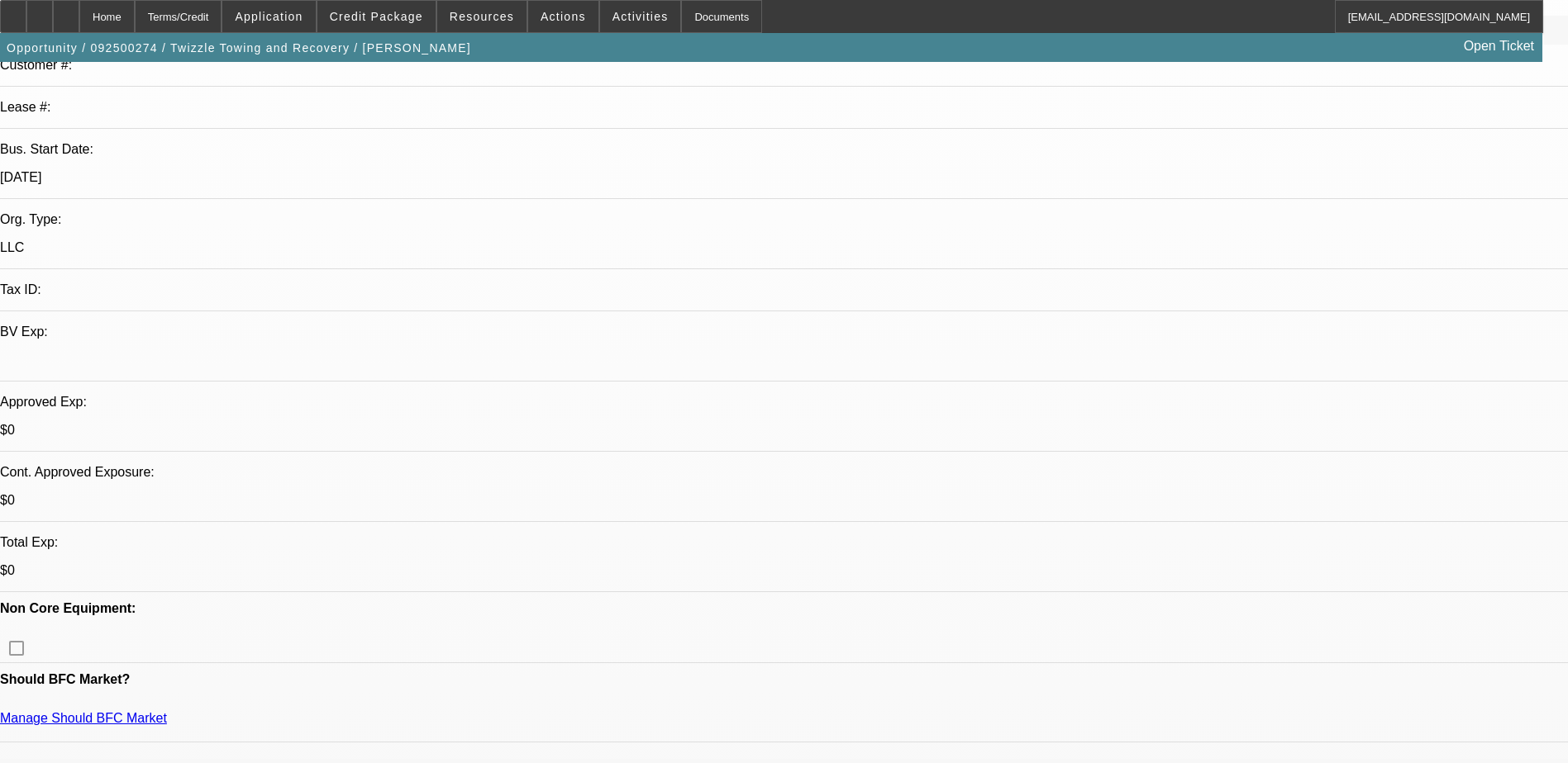
scroll to position [330, 0]
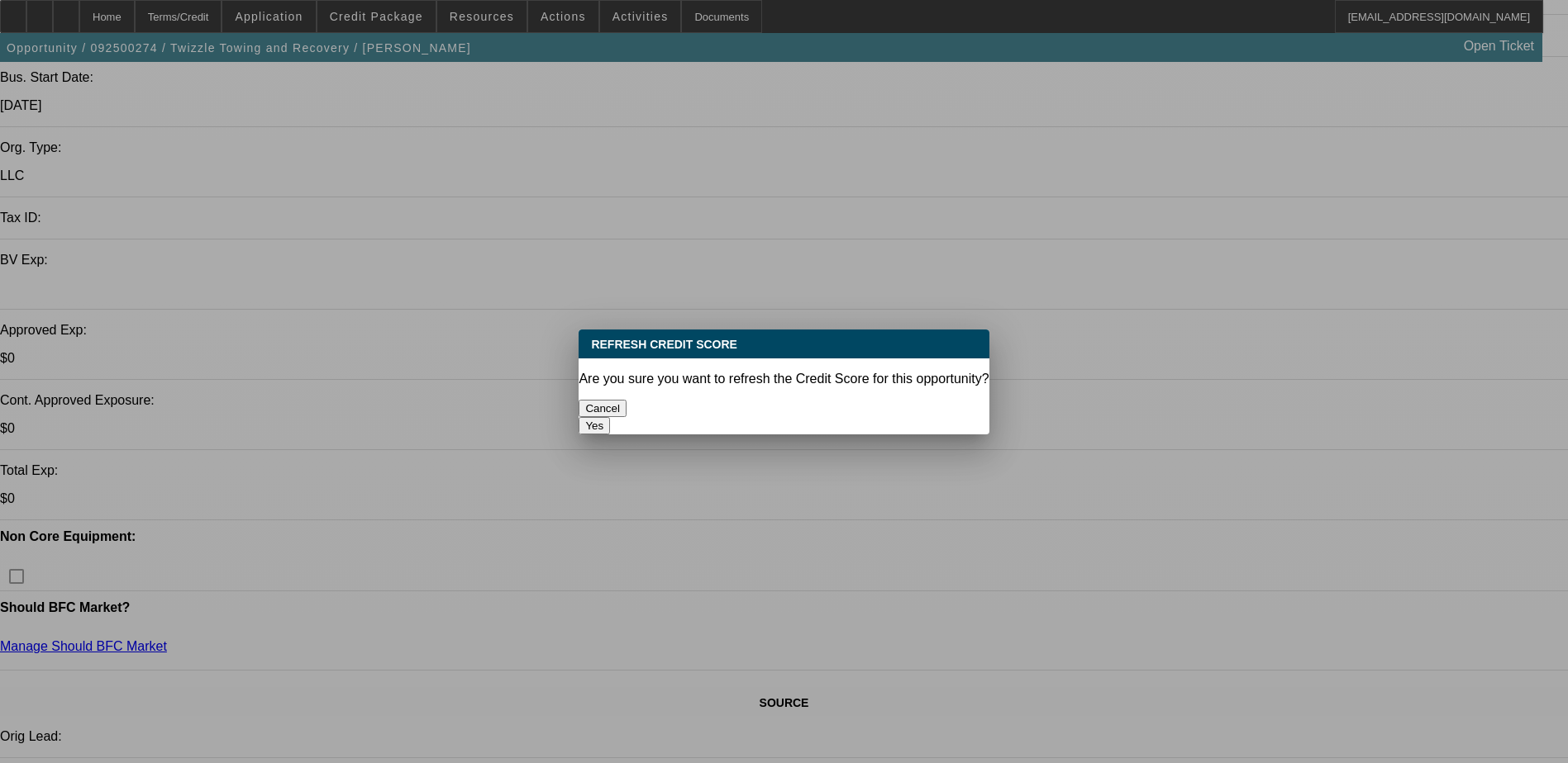
scroll to position [0, 0]
click at [610, 417] on button "Yes" at bounding box center [594, 426] width 31 height 18
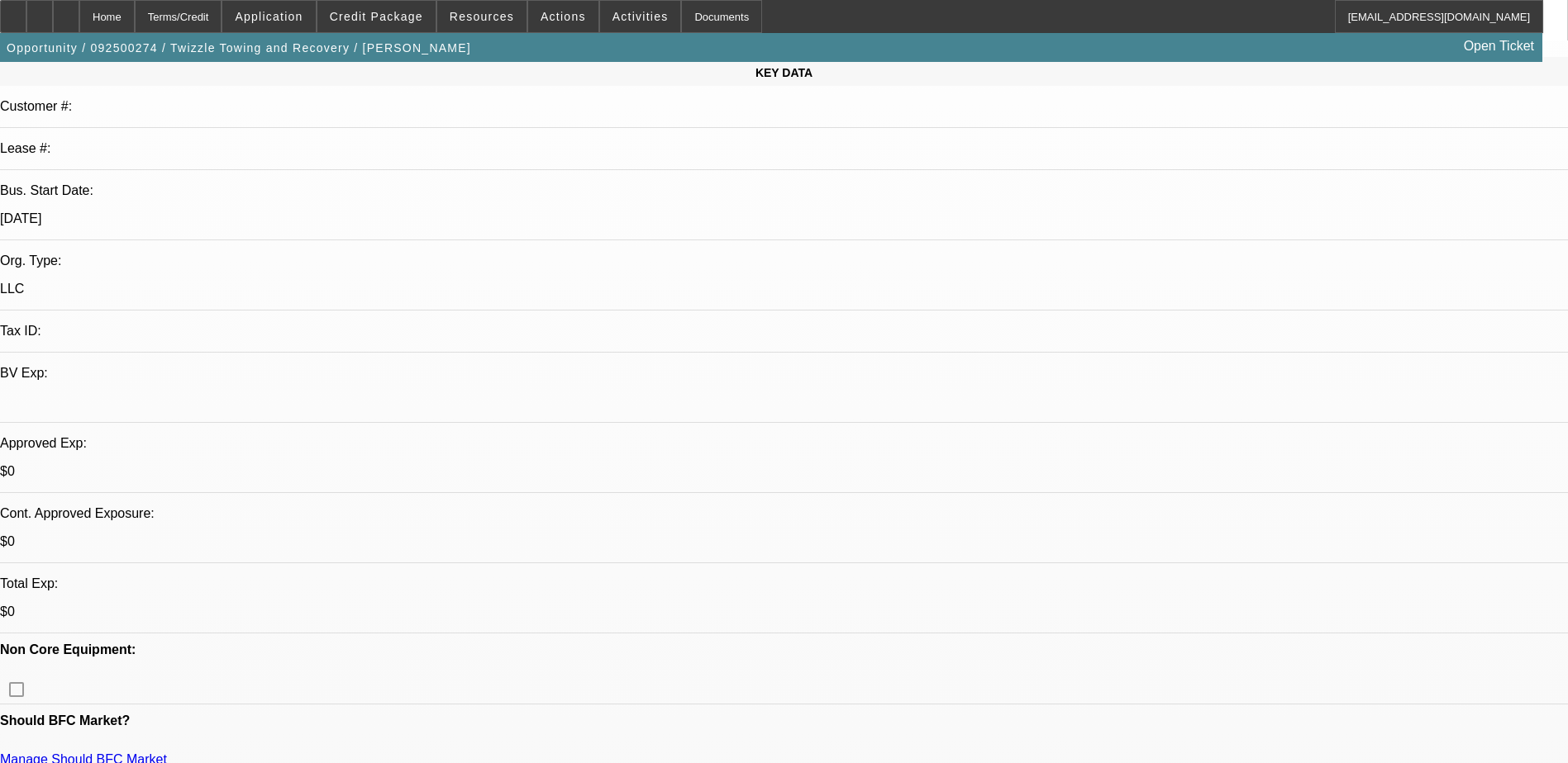
scroll to position [247, 0]
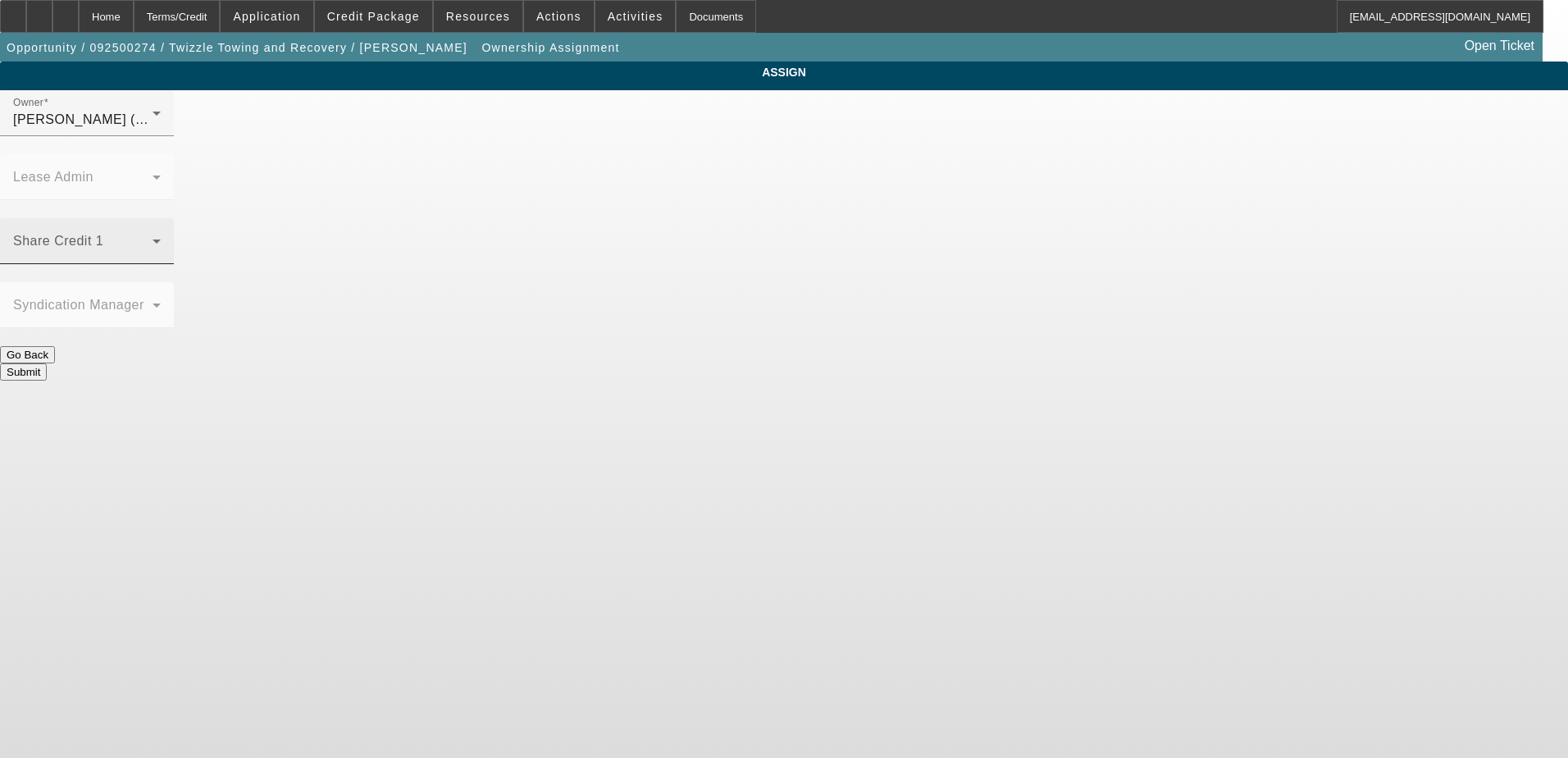
click at [152, 238] on span at bounding box center [82, 248] width 139 height 20
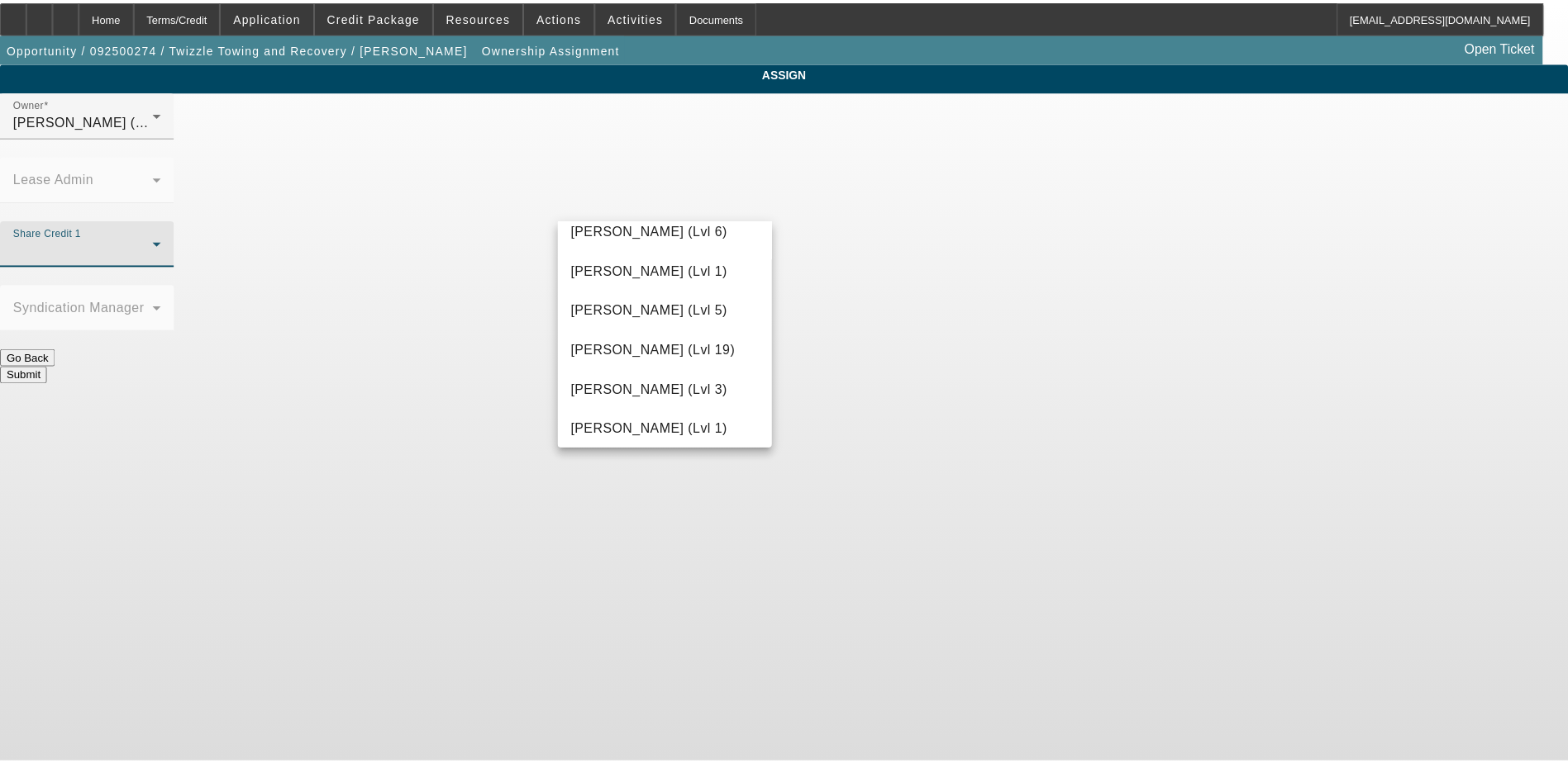
scroll to position [1404, 0]
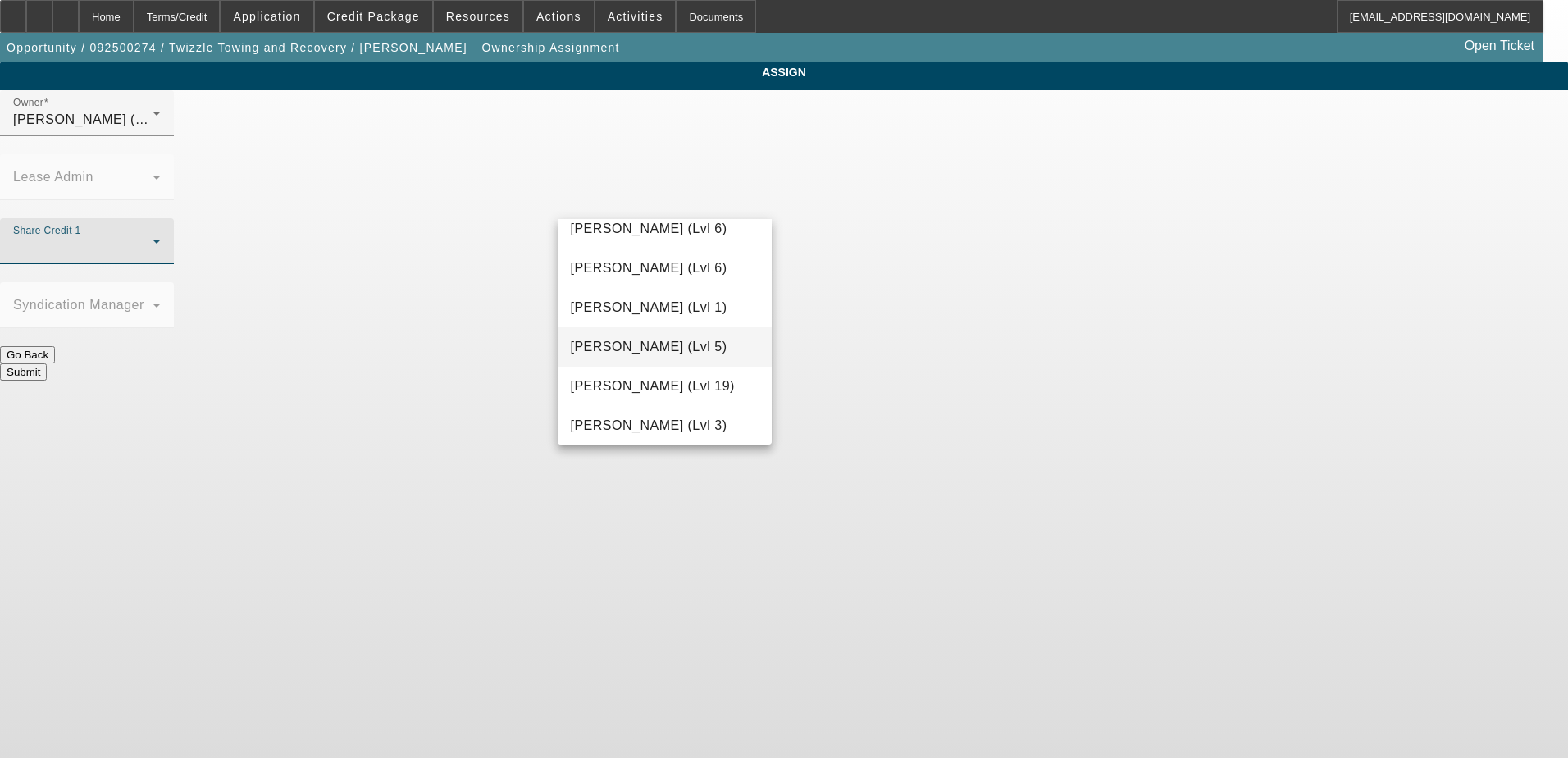
click at [665, 339] on span "Nubie, Daniel (Lvl 5)" at bounding box center [648, 347] width 157 height 20
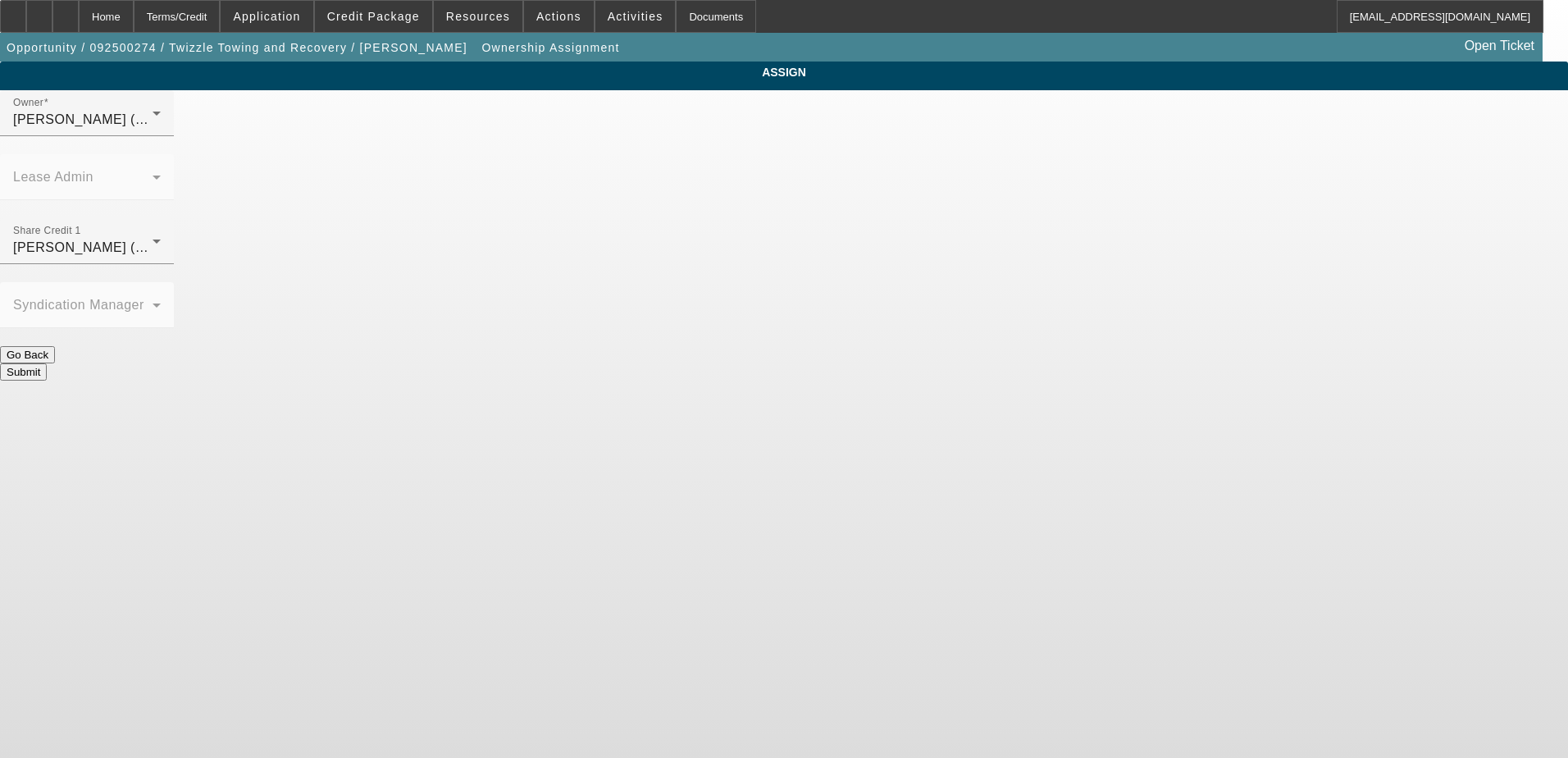
click at [47, 364] on button "Submit" at bounding box center [23, 373] width 47 height 18
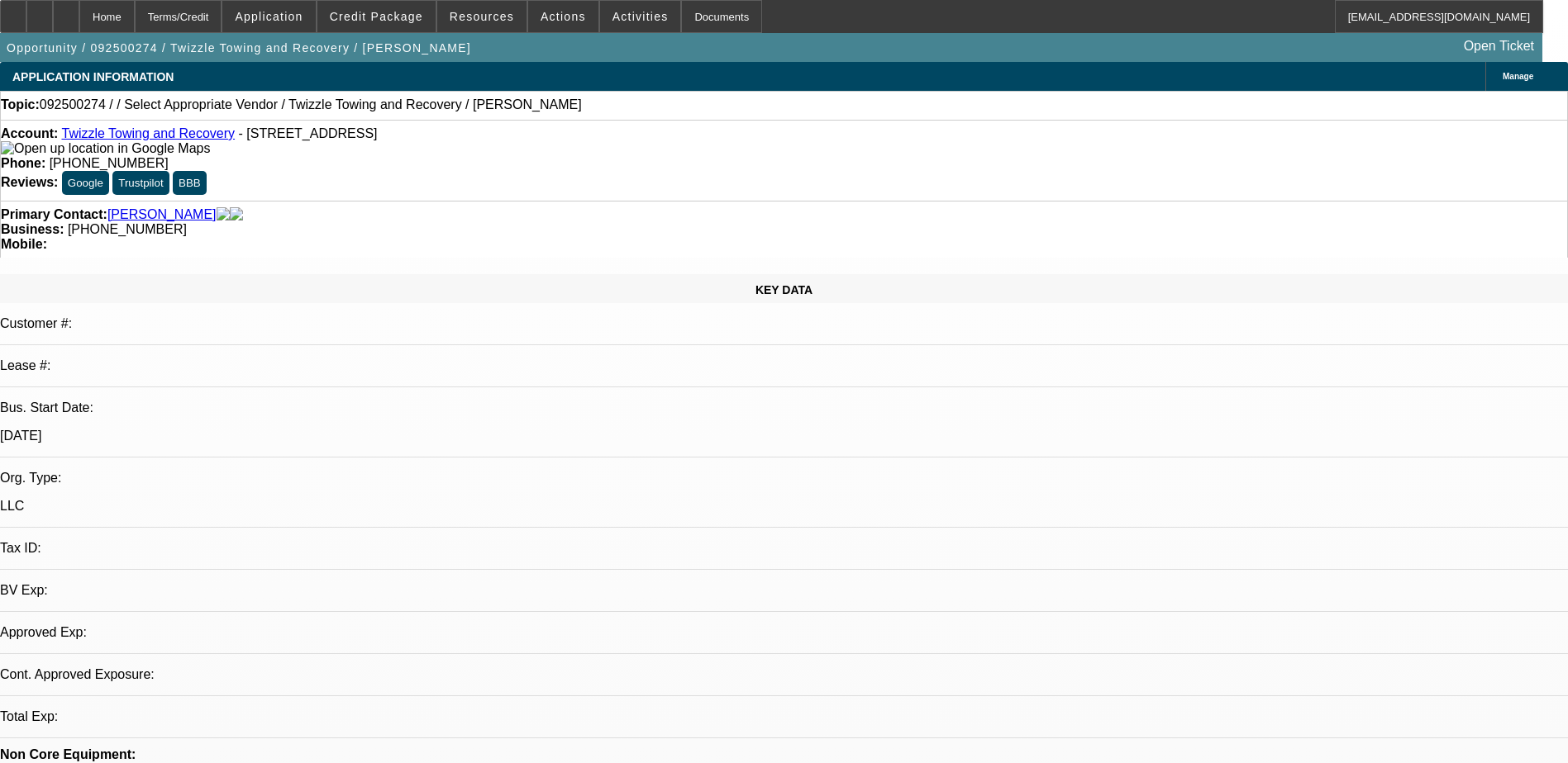
select select "0"
select select "2"
select select "0.1"
select select "4"
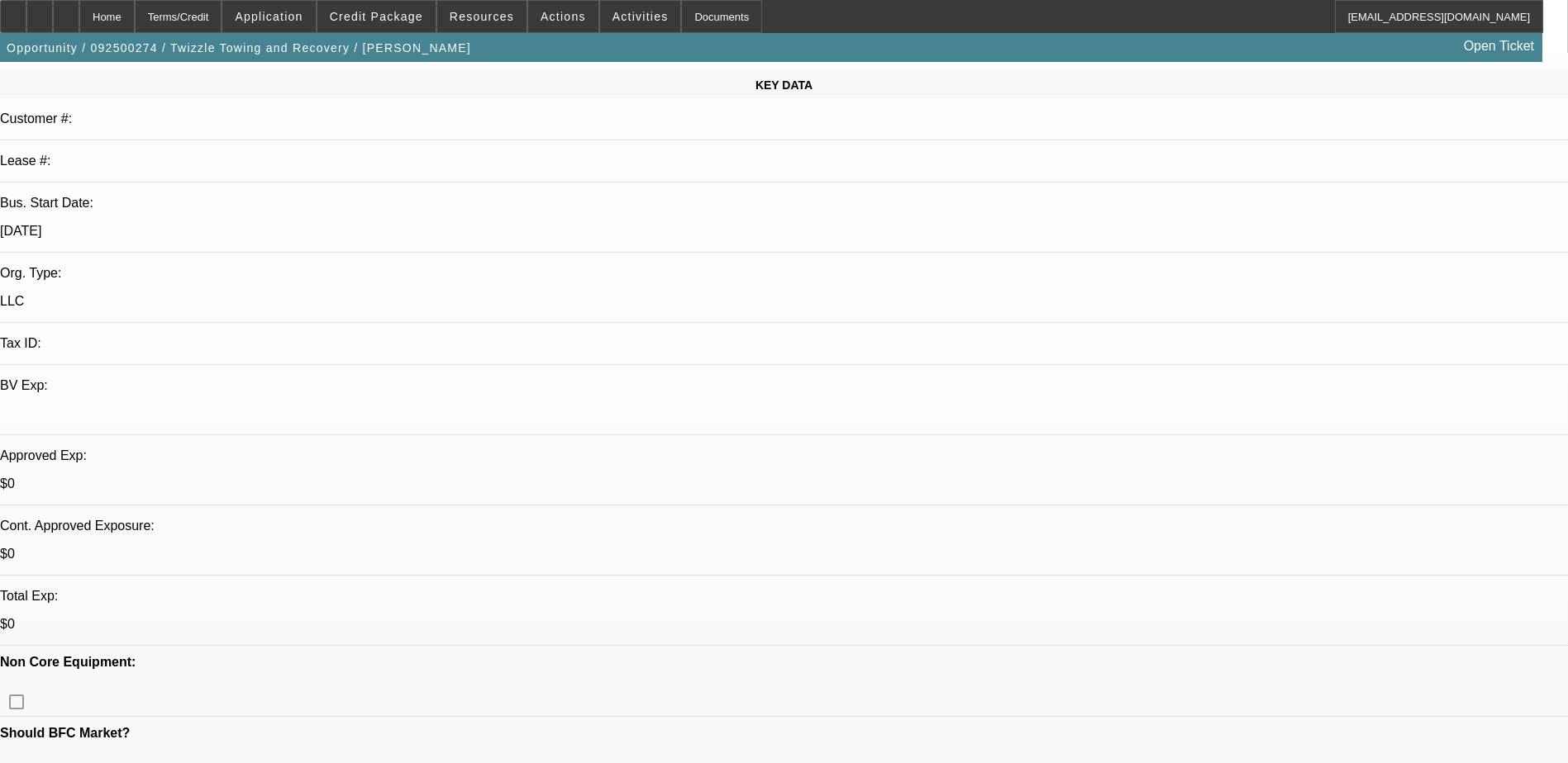
scroll to position [247, 0]
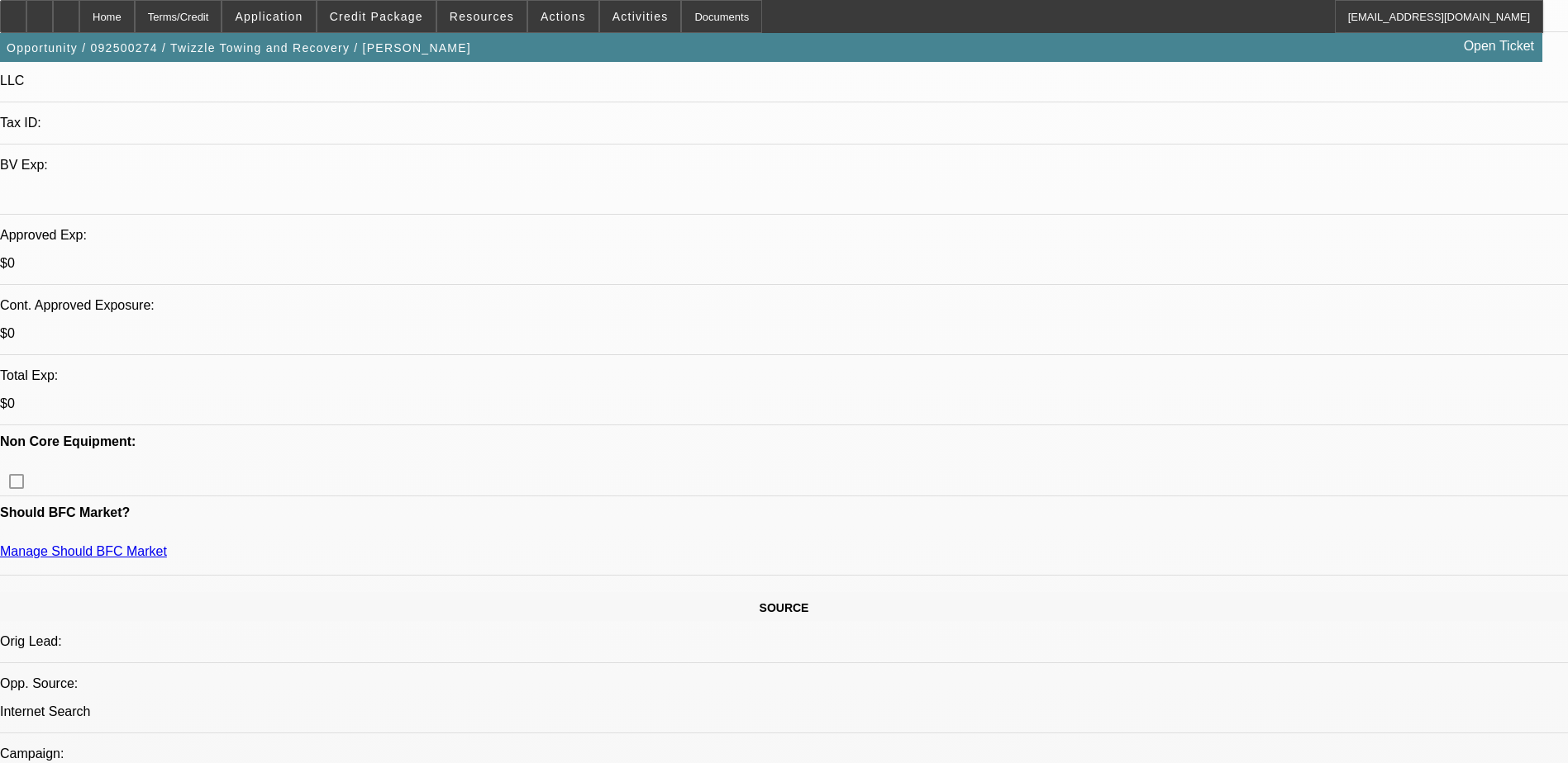
scroll to position [496, 0]
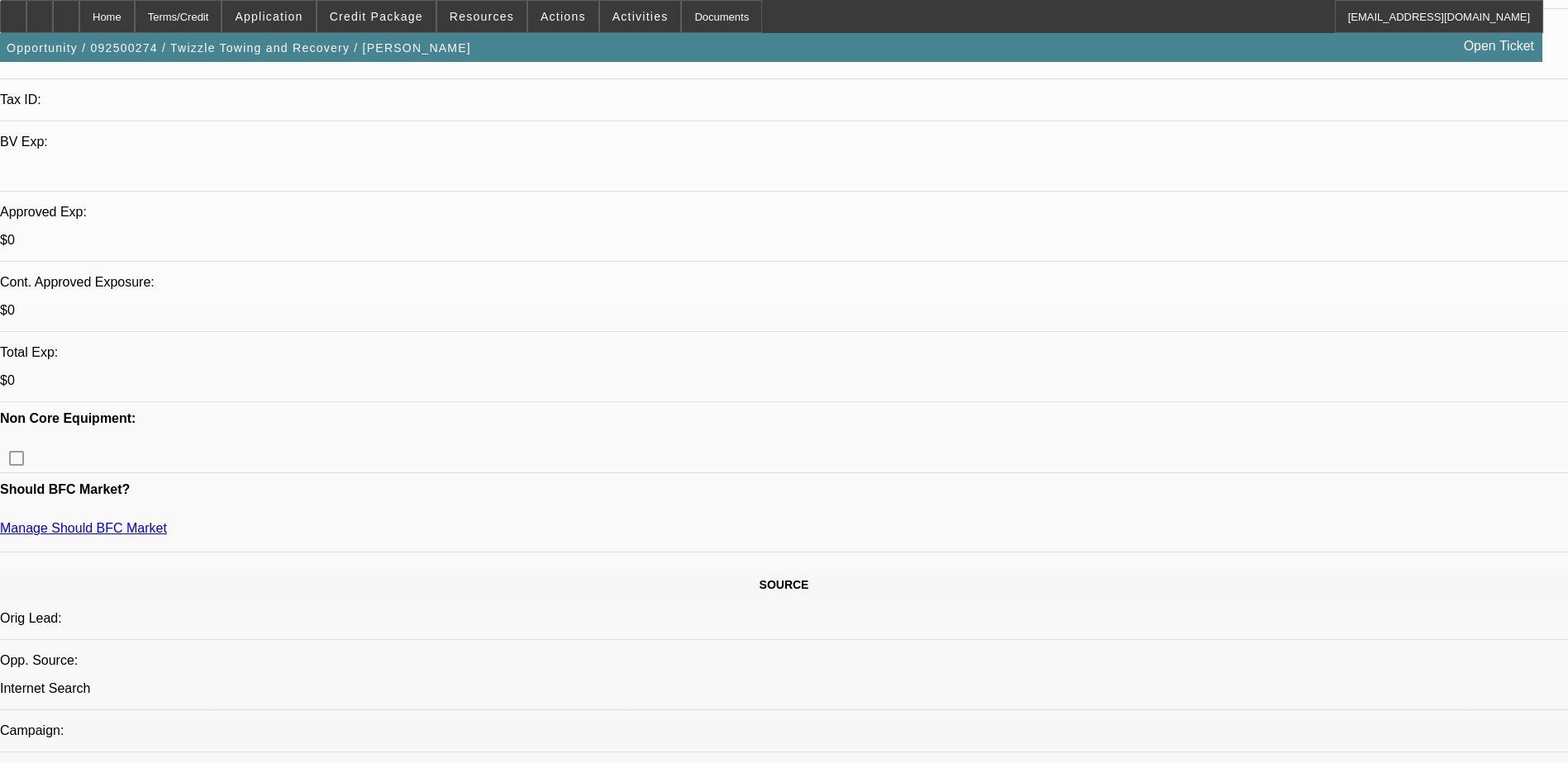
scroll to position [413, 0]
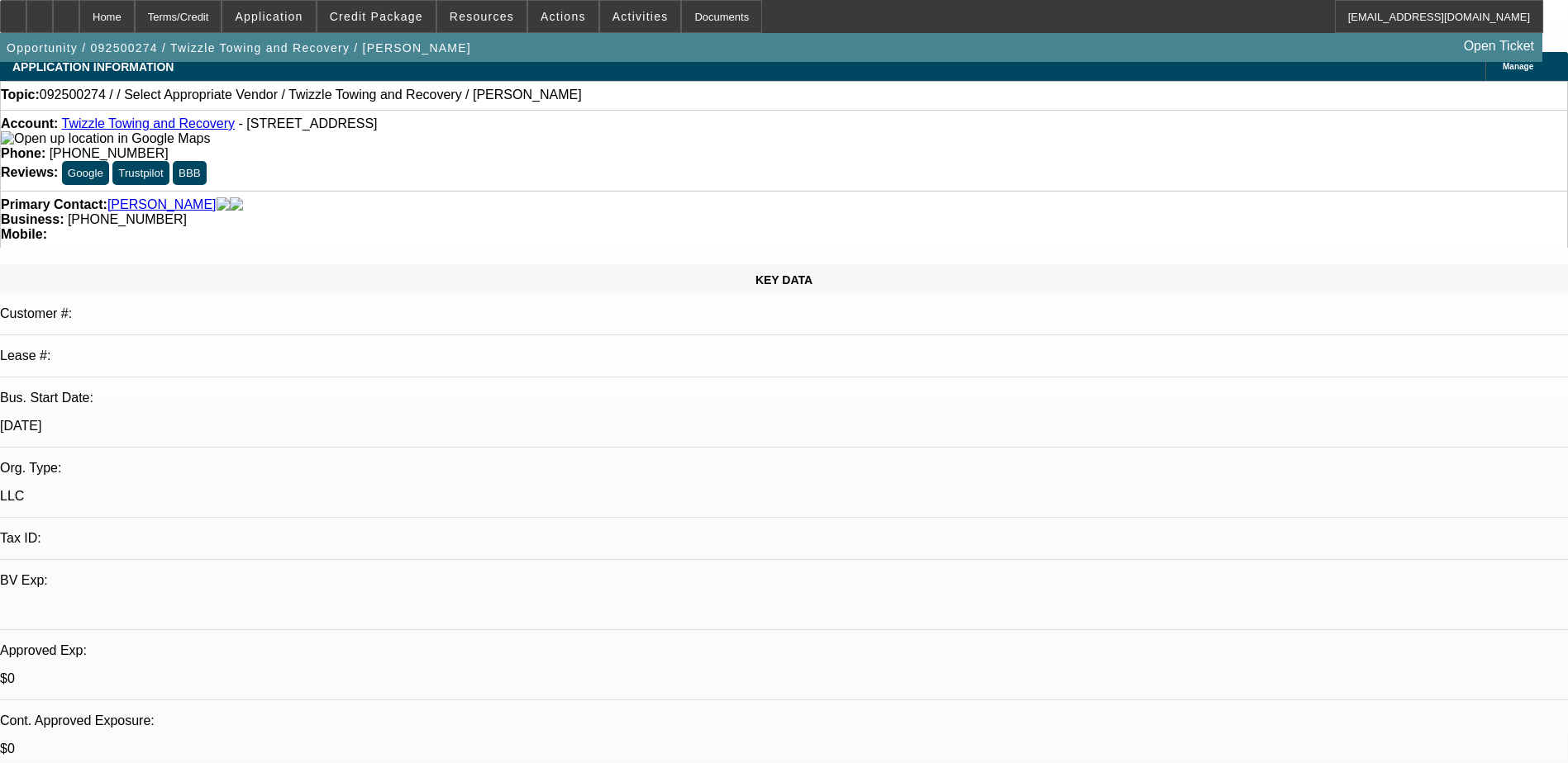
scroll to position [0, 0]
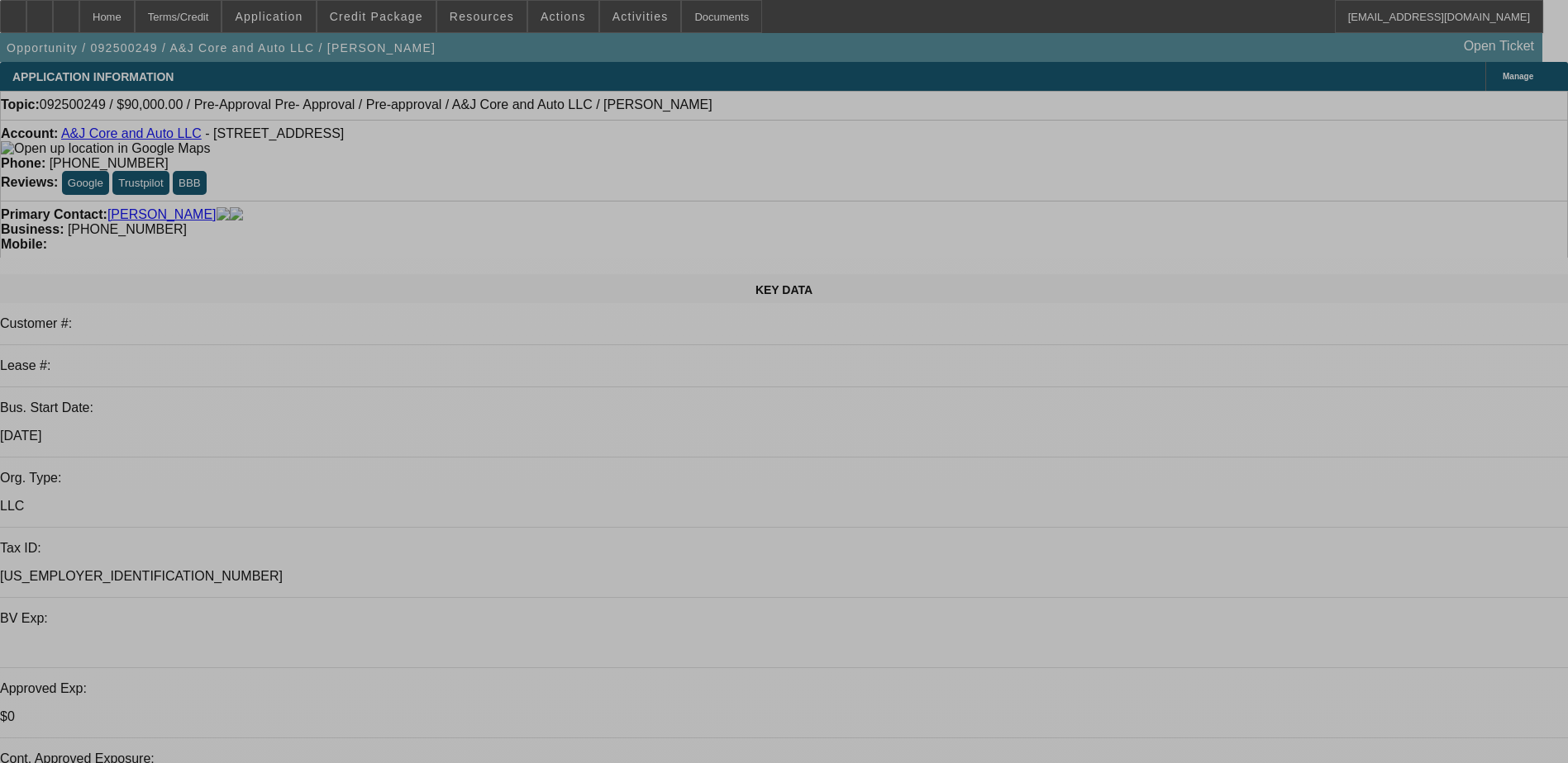
select select "0"
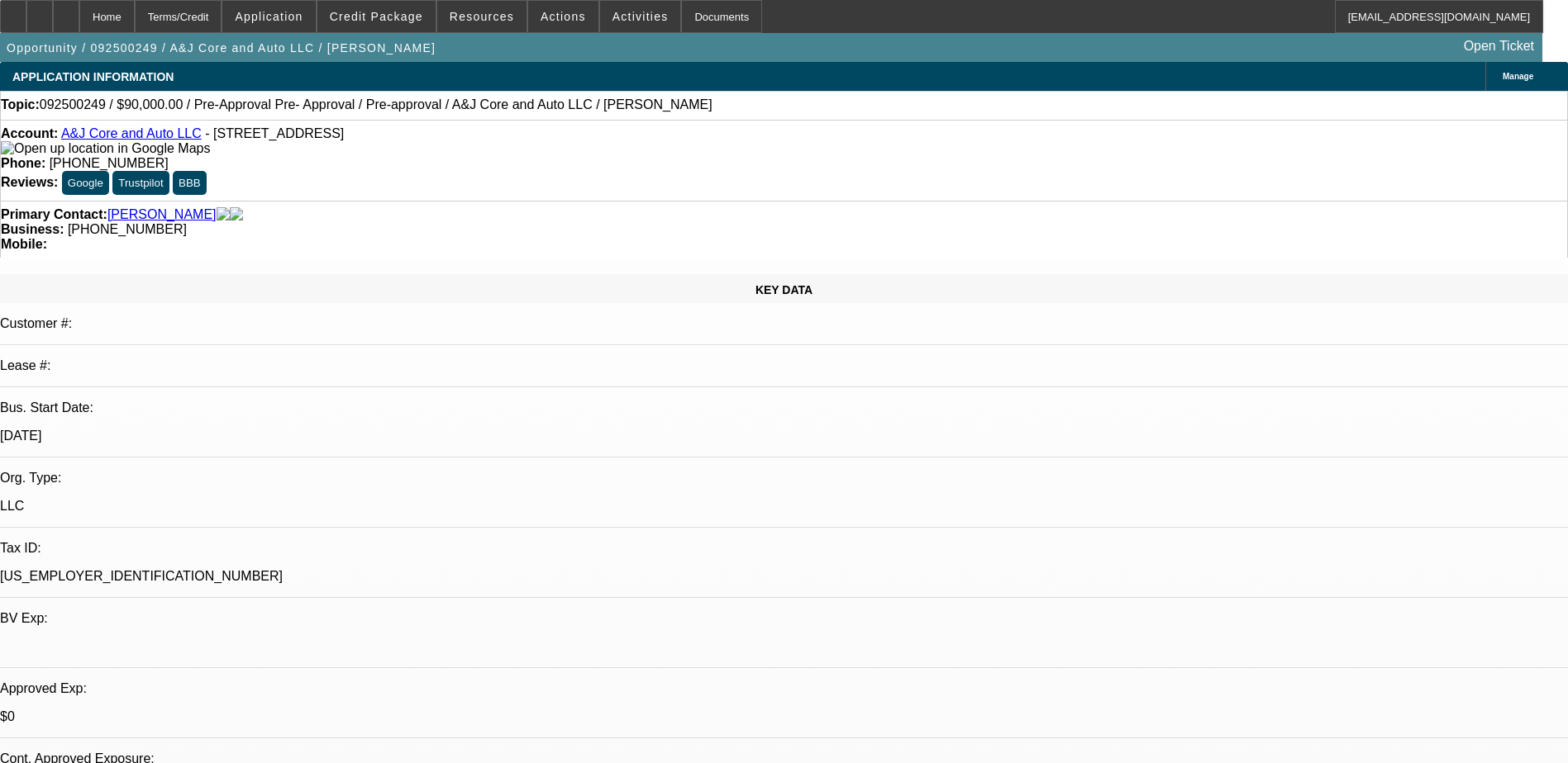
select select "2"
select select "0.1"
select select "4"
select select "0"
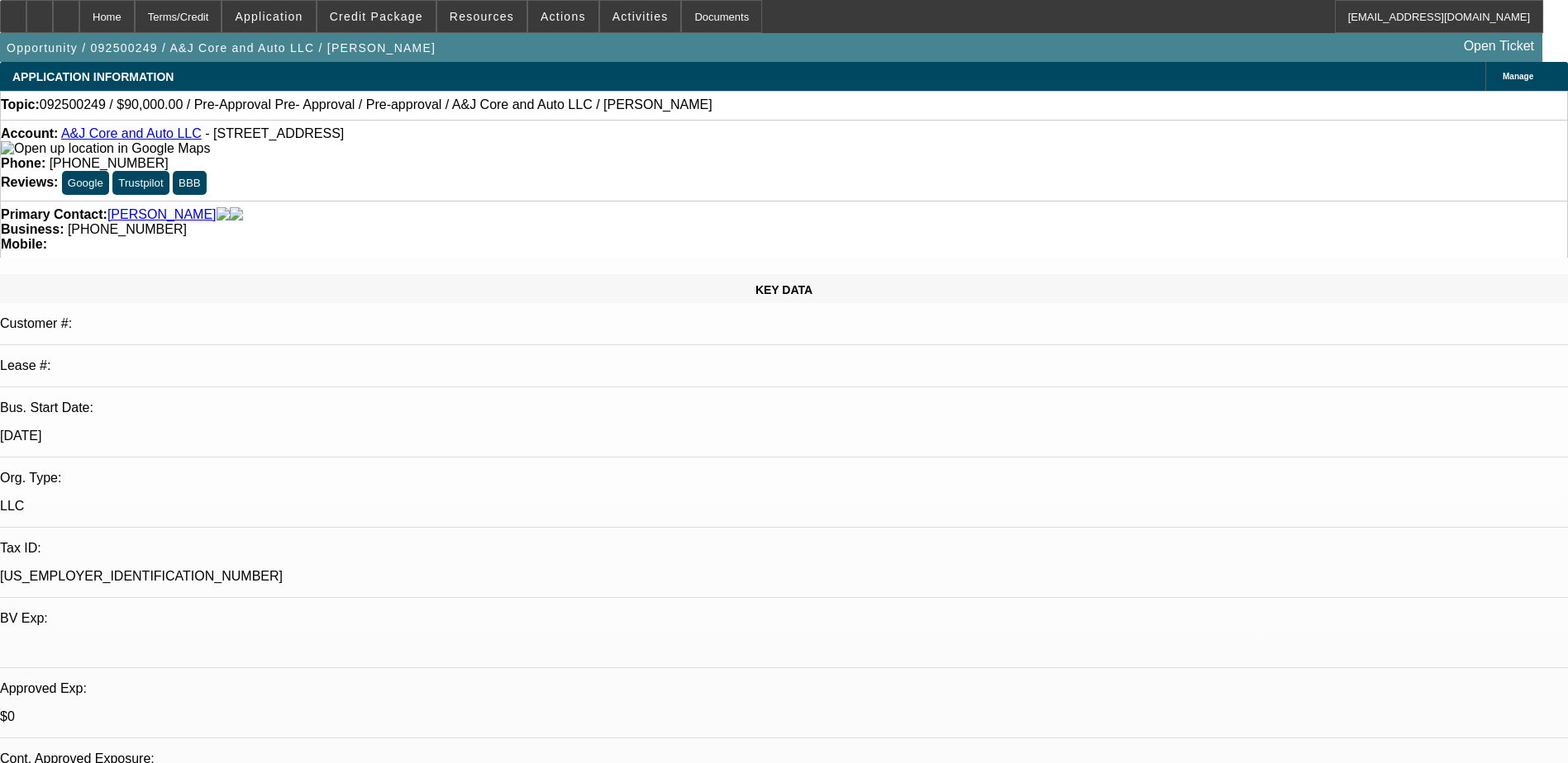
select select "2"
select select "0.1"
select select "4"
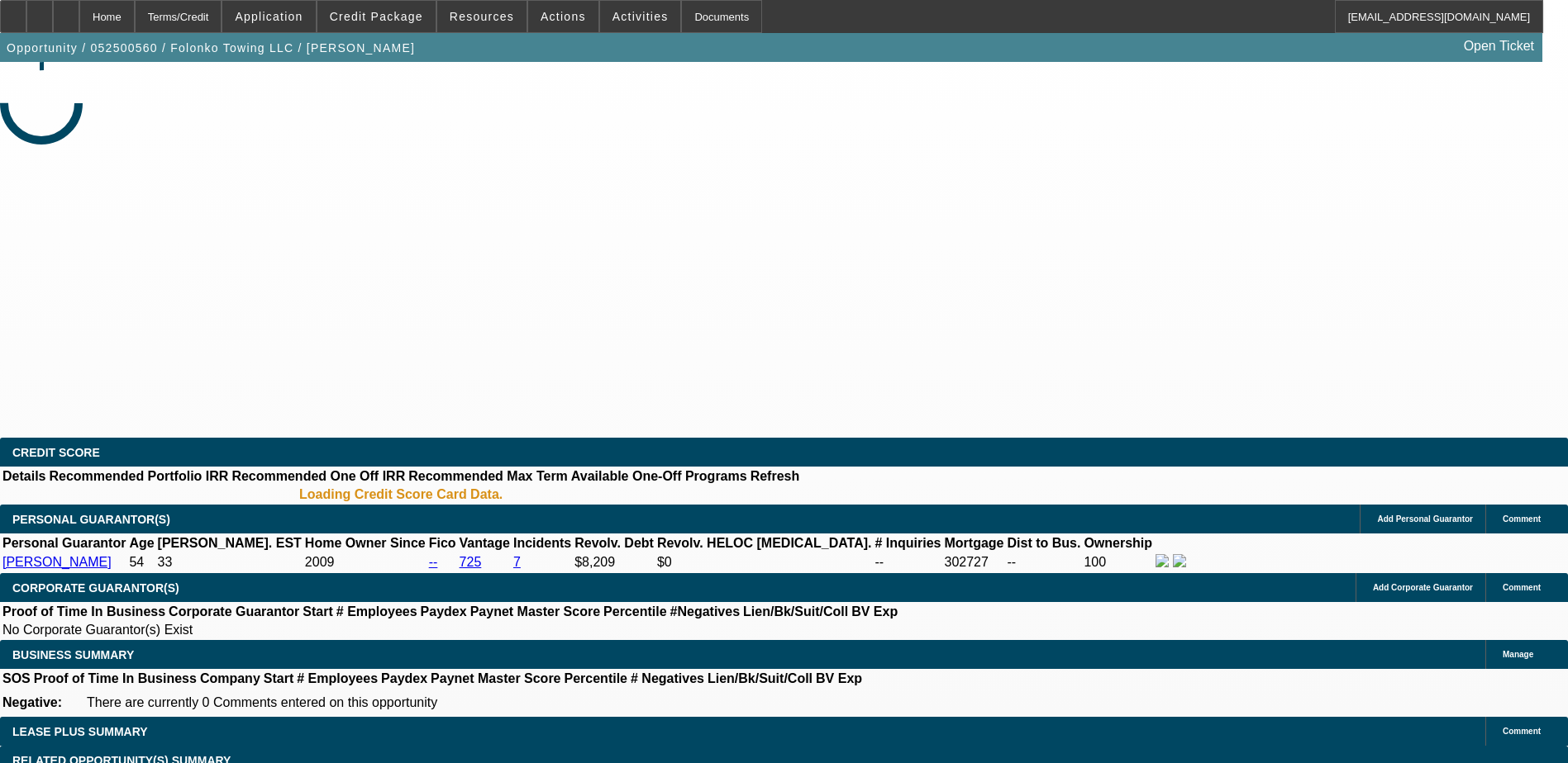
select select "0"
select select "2"
select select "0.1"
select select "0"
select select "2"
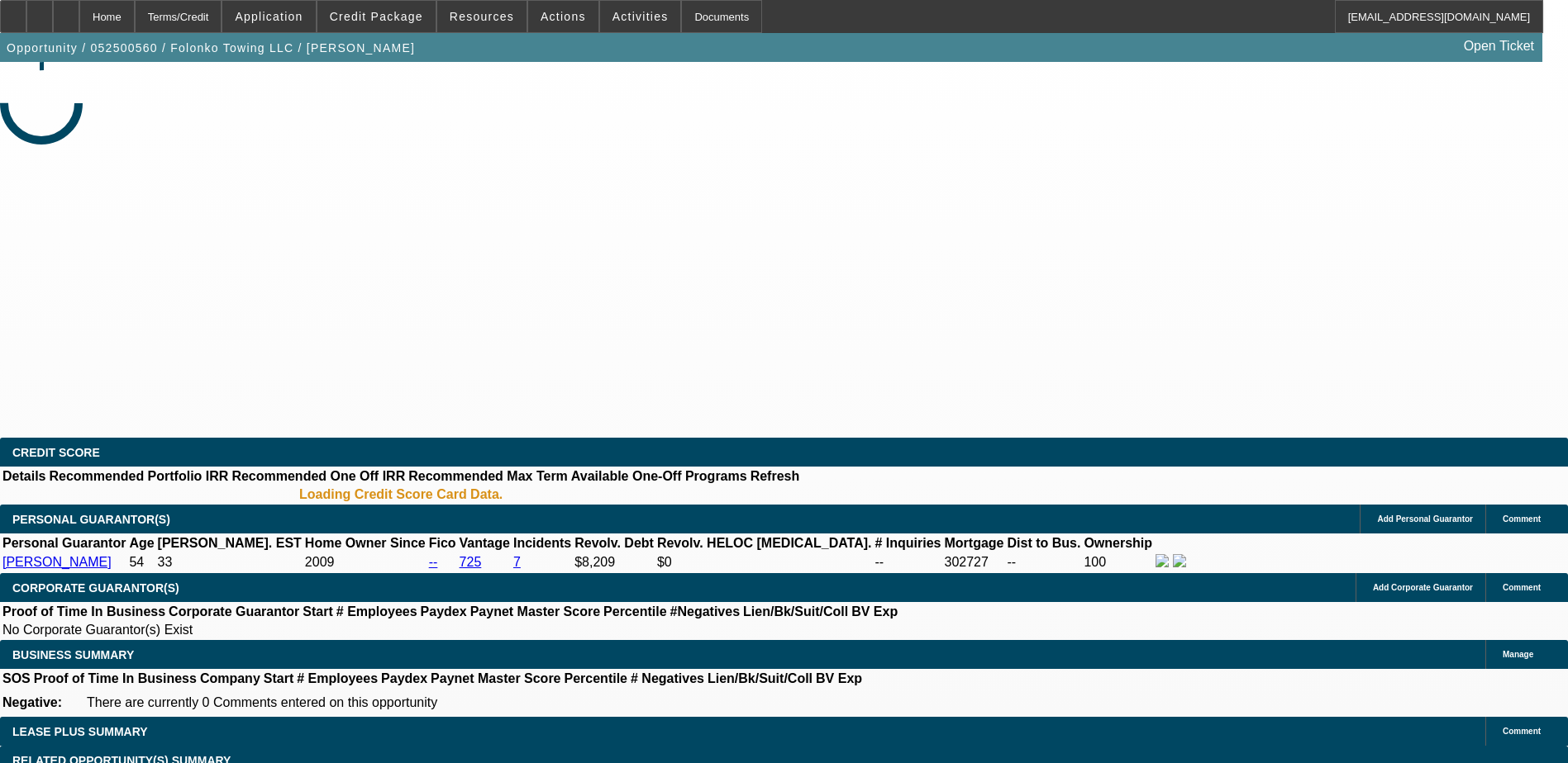
select select "0.1"
select select "0"
select select "0.1"
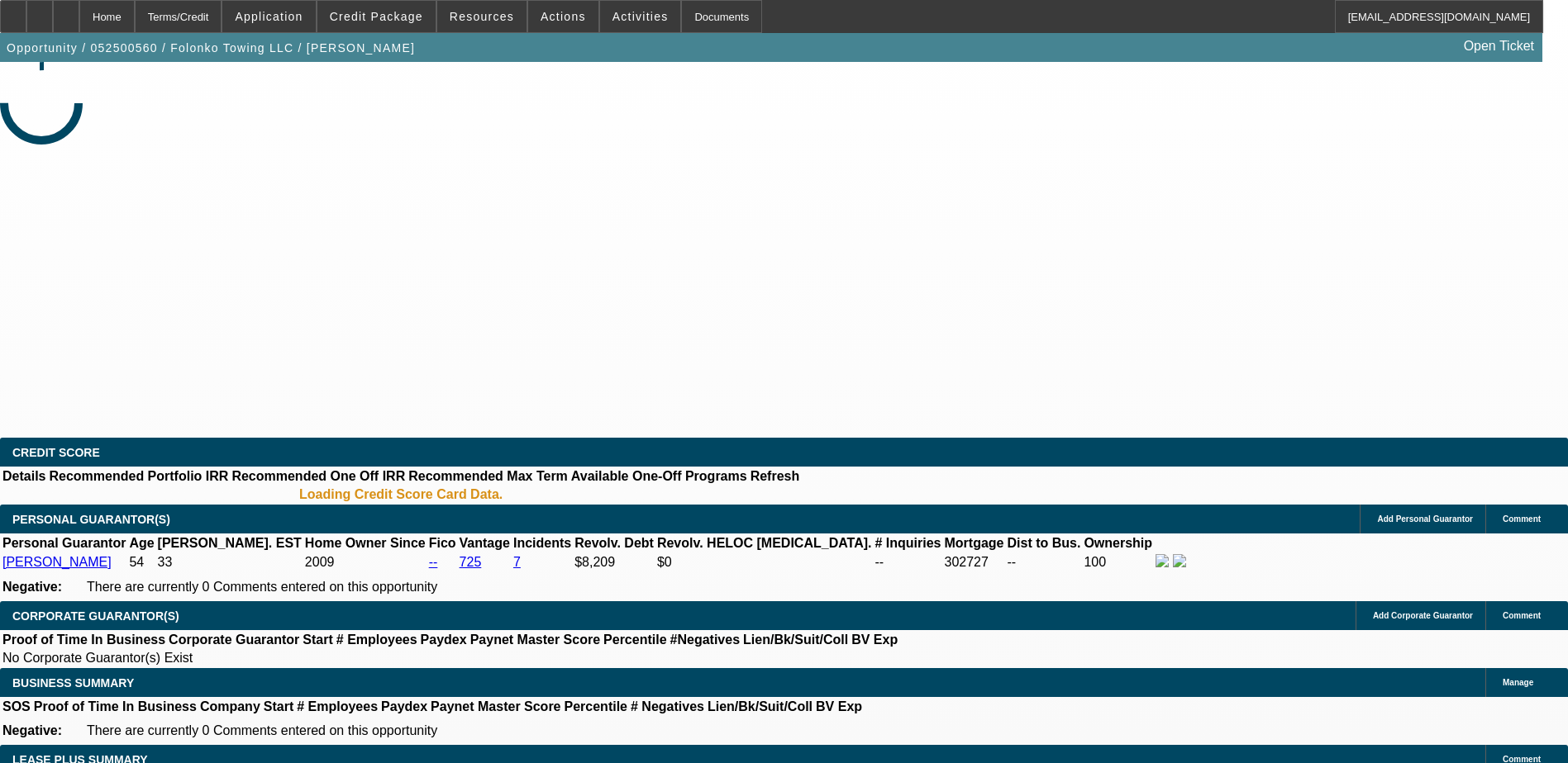
select select "1"
select select "2"
select select "4"
select select "1"
select select "2"
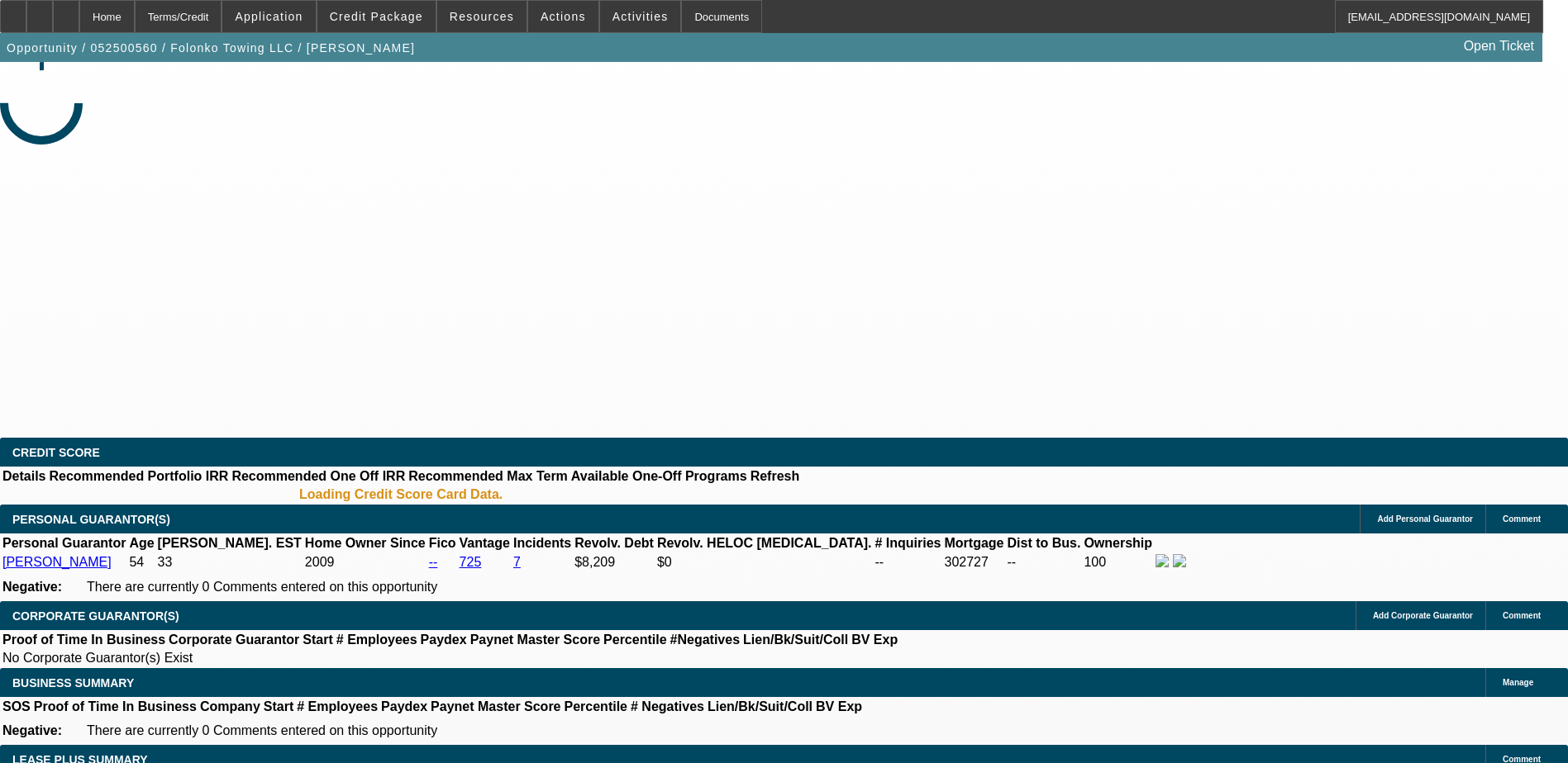
select select "4"
select select "1"
select select "2"
select select "4"
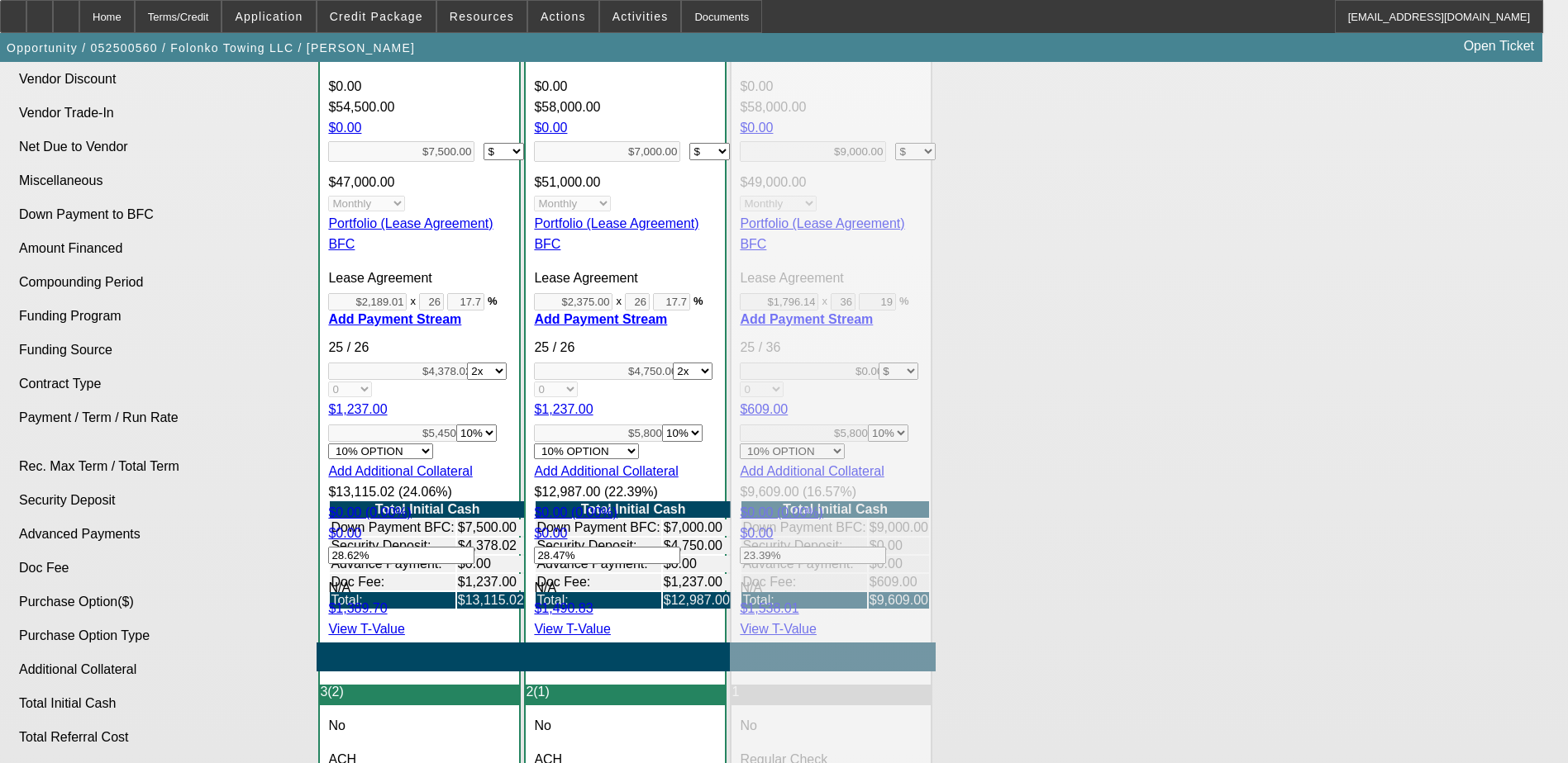
scroll to position [1404, 0]
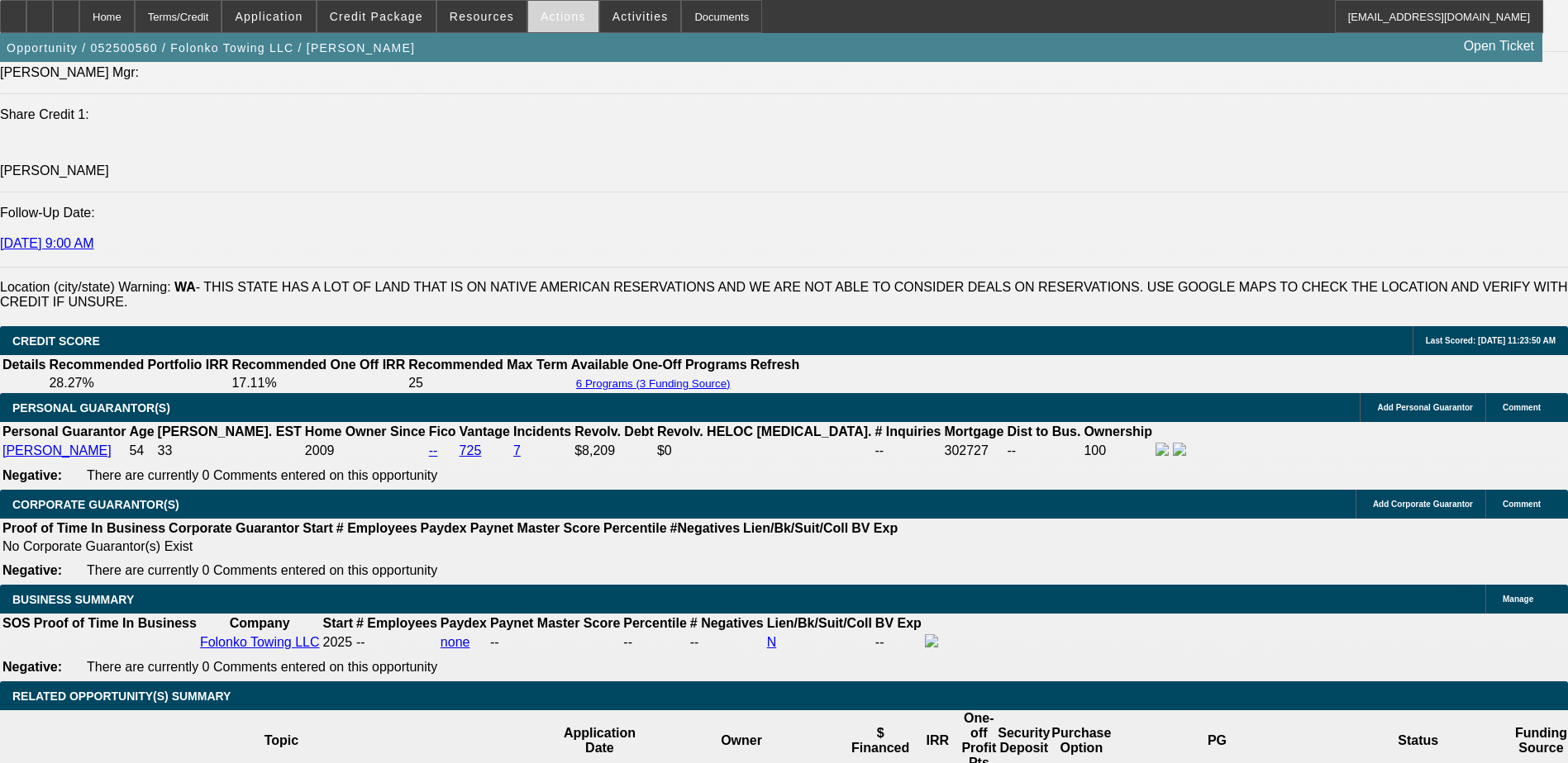
scroll to position [2407, 0]
